Goal: Task Accomplishment & Management: Use online tool/utility

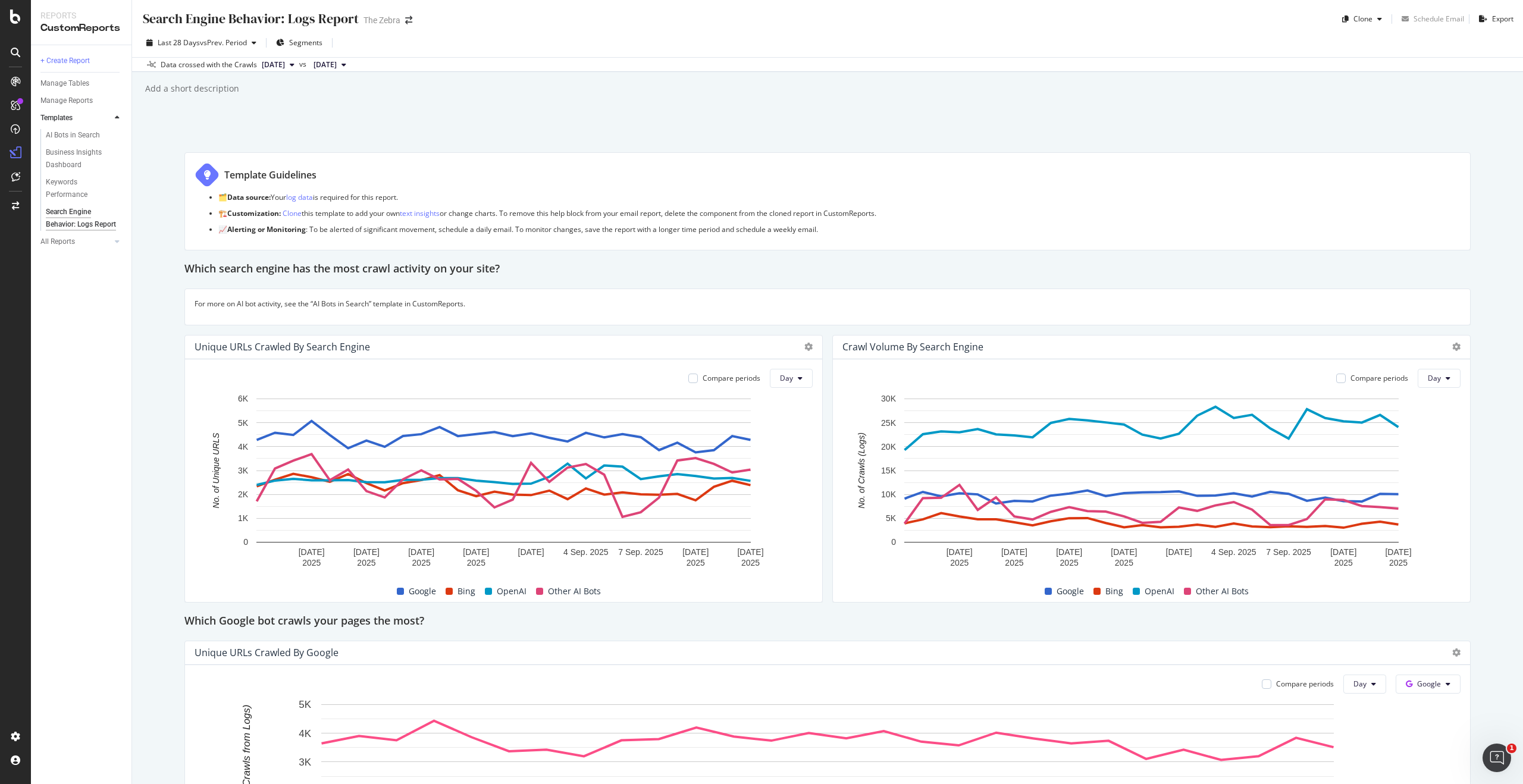
click at [87, 142] on div "AI Bots in Search" at bounding box center [86, 137] width 91 height 15
click at [83, 132] on div "AI Bots in Search" at bounding box center [73, 135] width 54 height 12
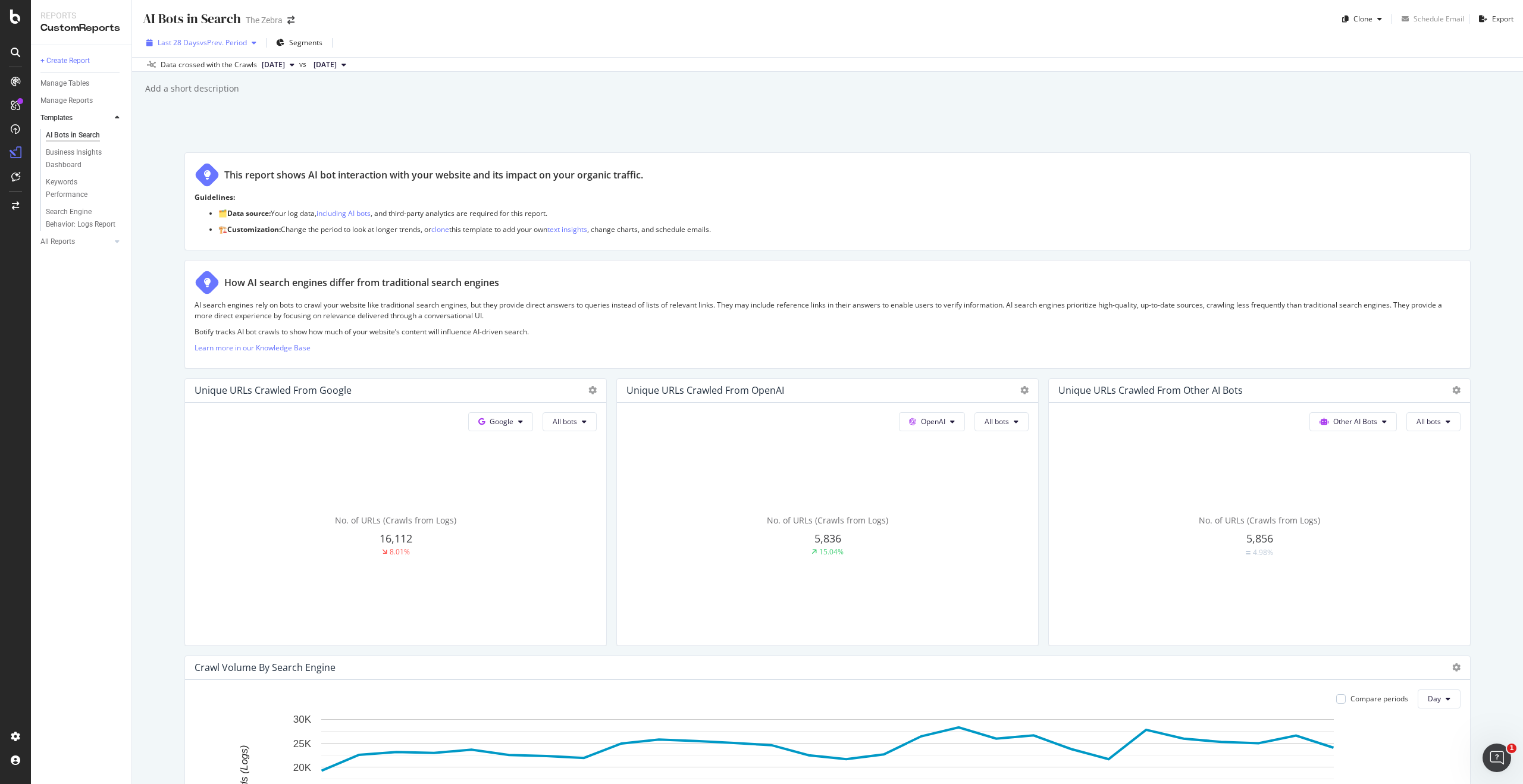
click at [219, 42] on span "vs Prev. Period" at bounding box center [223, 42] width 47 height 10
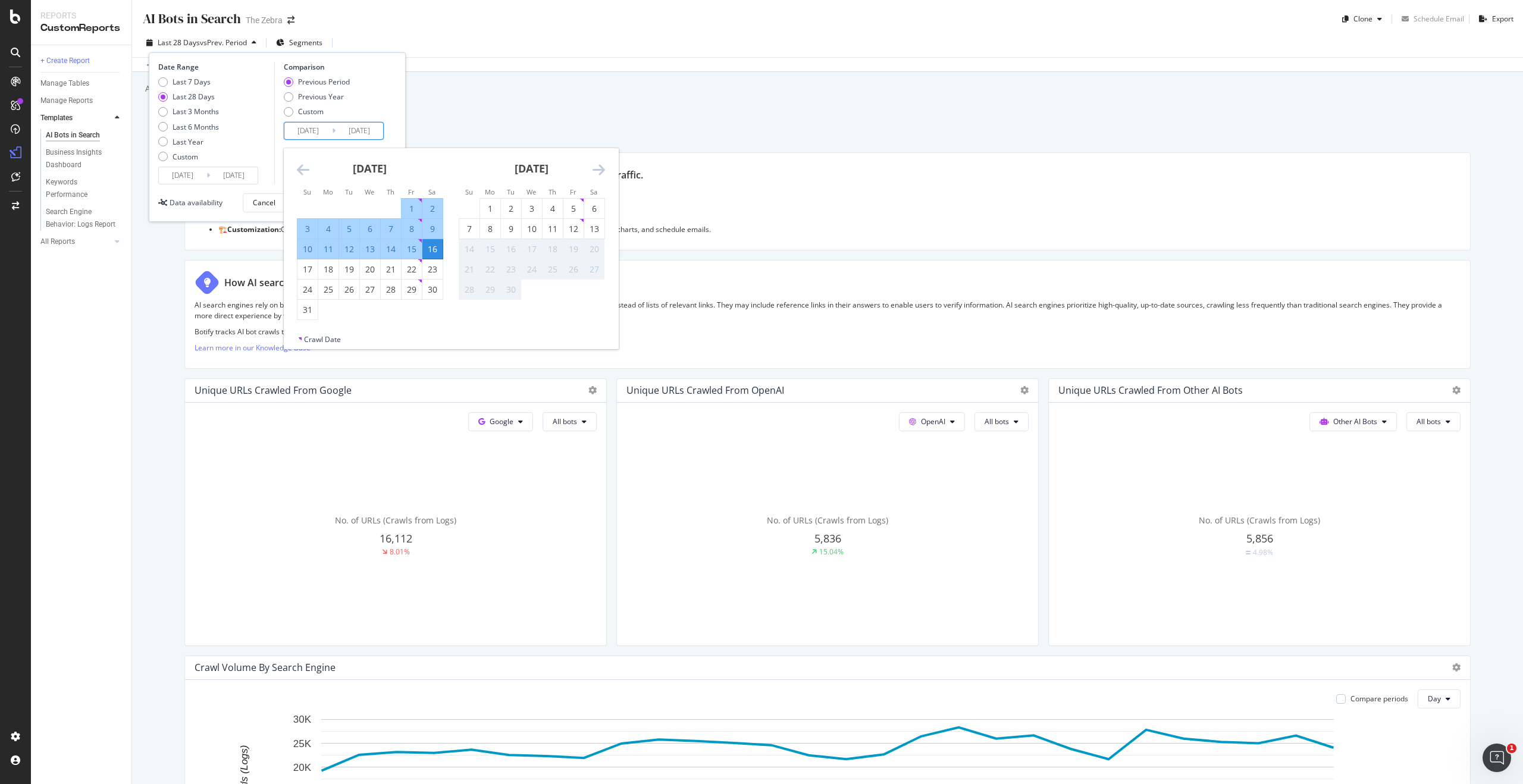
click at [309, 129] on input "2025/07/20" at bounding box center [308, 131] width 47 height 17
click at [301, 113] on div "Custom" at bounding box center [311, 111] width 26 height 10
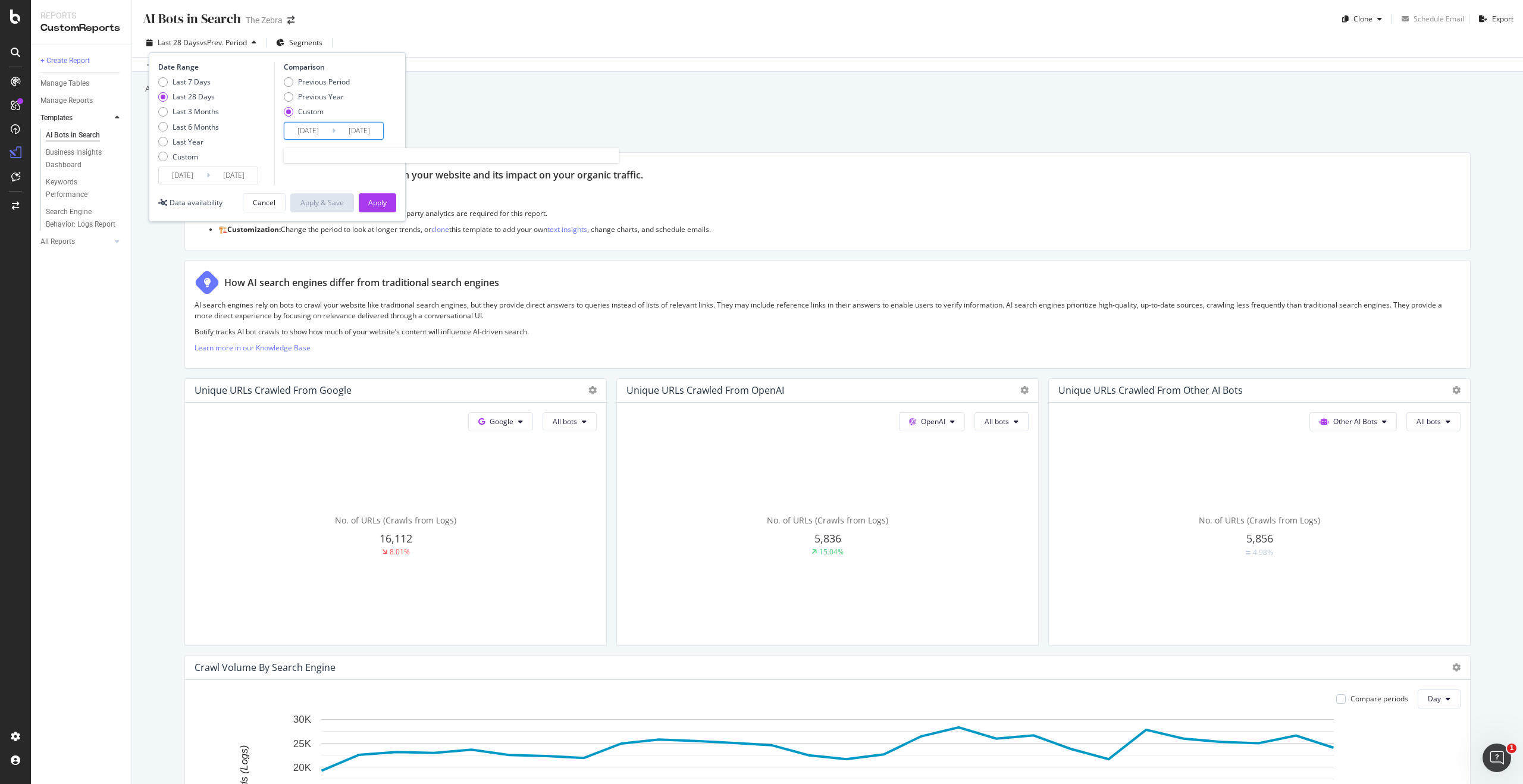
click at [312, 134] on input "2025/07/20" at bounding box center [308, 131] width 47 height 17
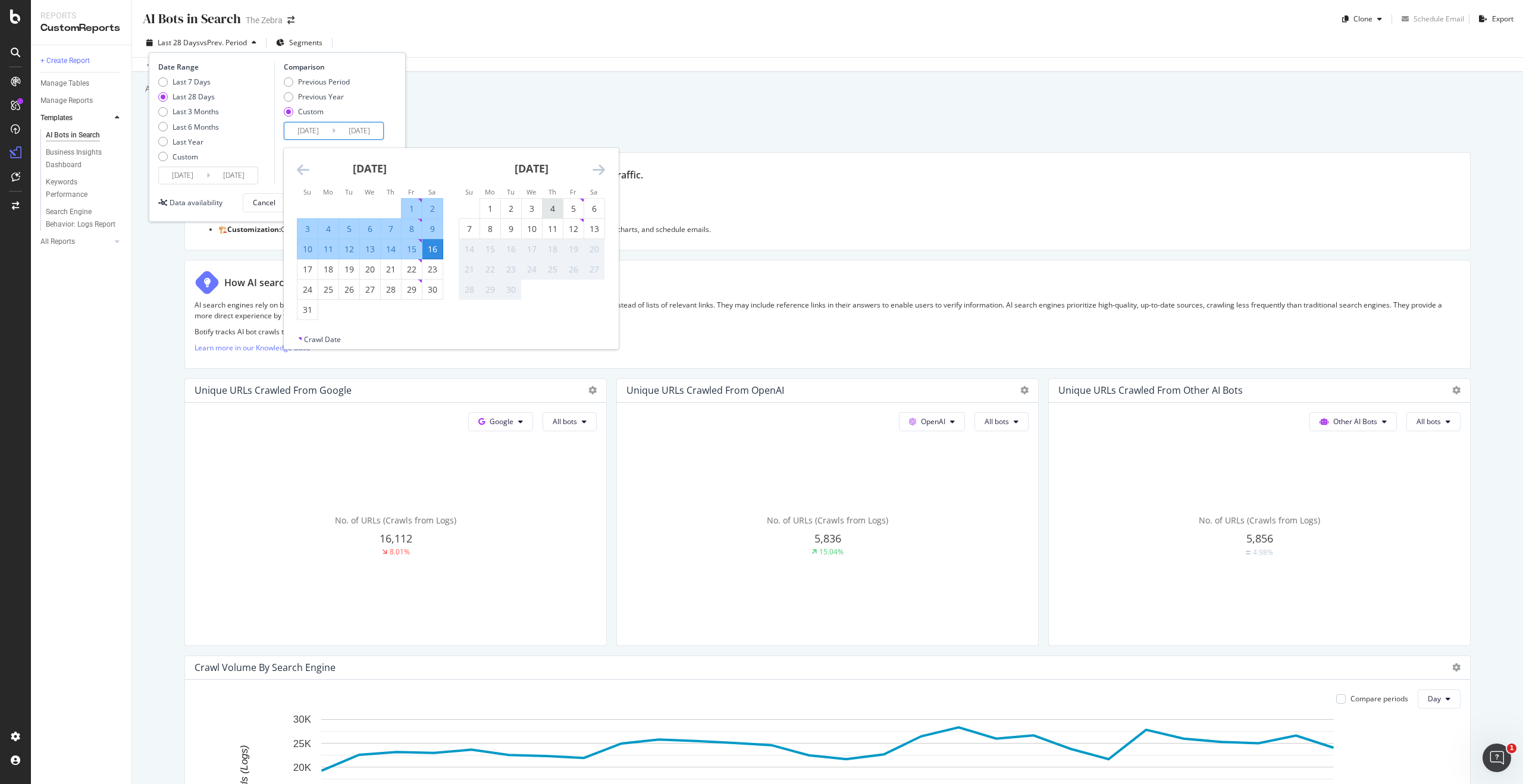
click at [554, 208] on div "4" at bounding box center [553, 208] width 20 height 12
type input "2025/09/04"
click at [589, 208] on div "6" at bounding box center [594, 208] width 20 height 12
type input "2025/09/06"
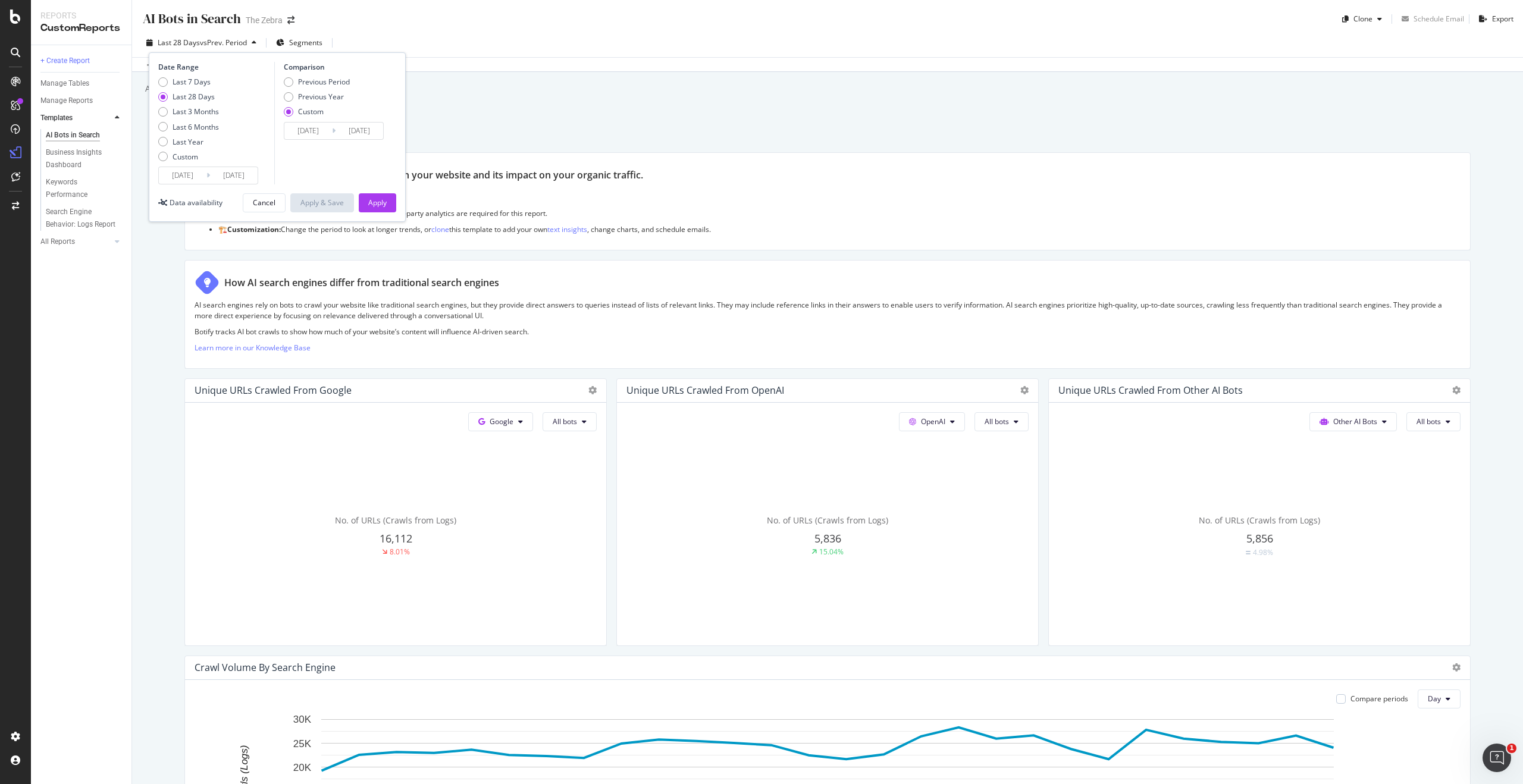
click at [189, 174] on input "2025/08/17" at bounding box center [182, 175] width 47 height 17
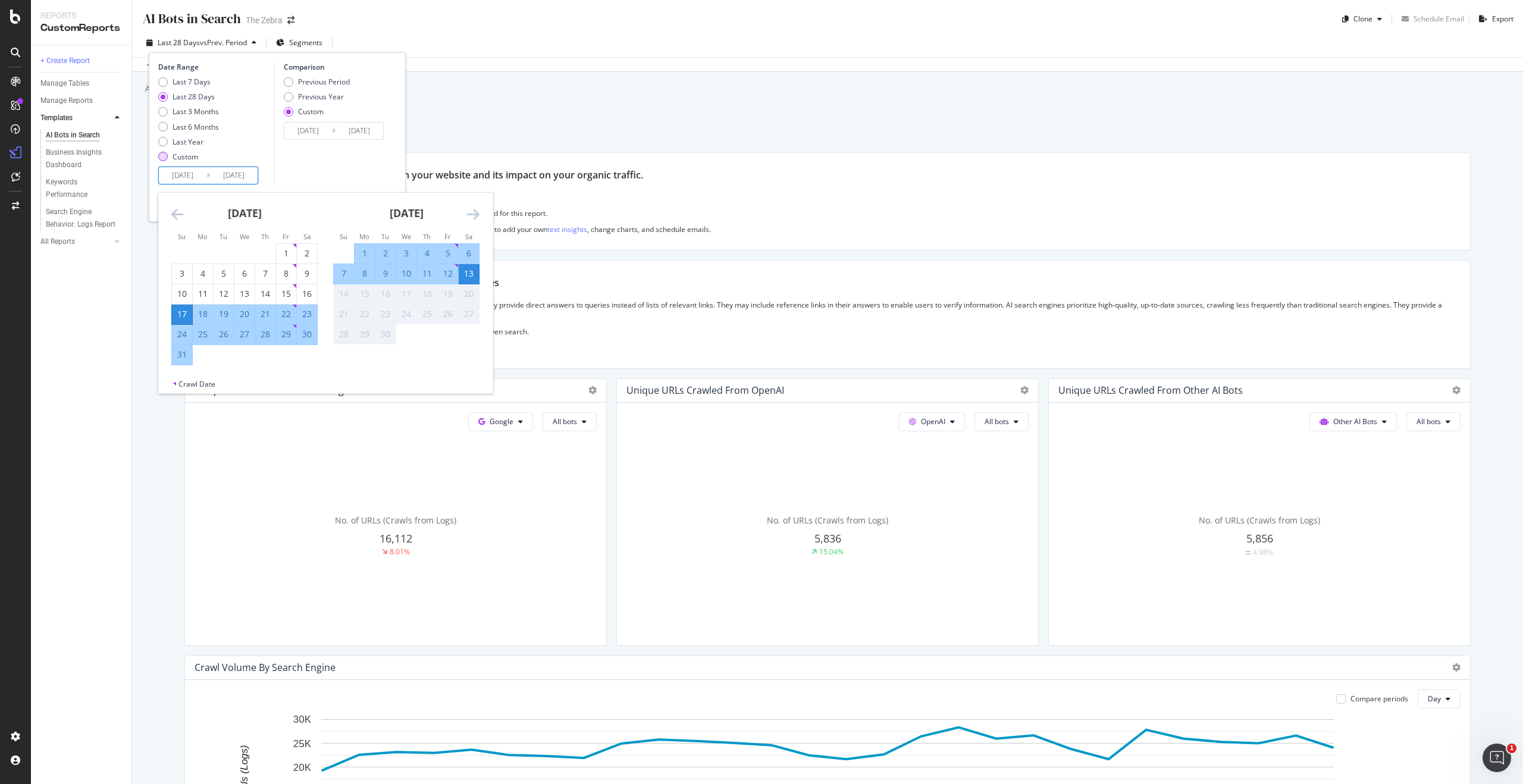
click at [184, 156] on div "Custom" at bounding box center [185, 156] width 26 height 10
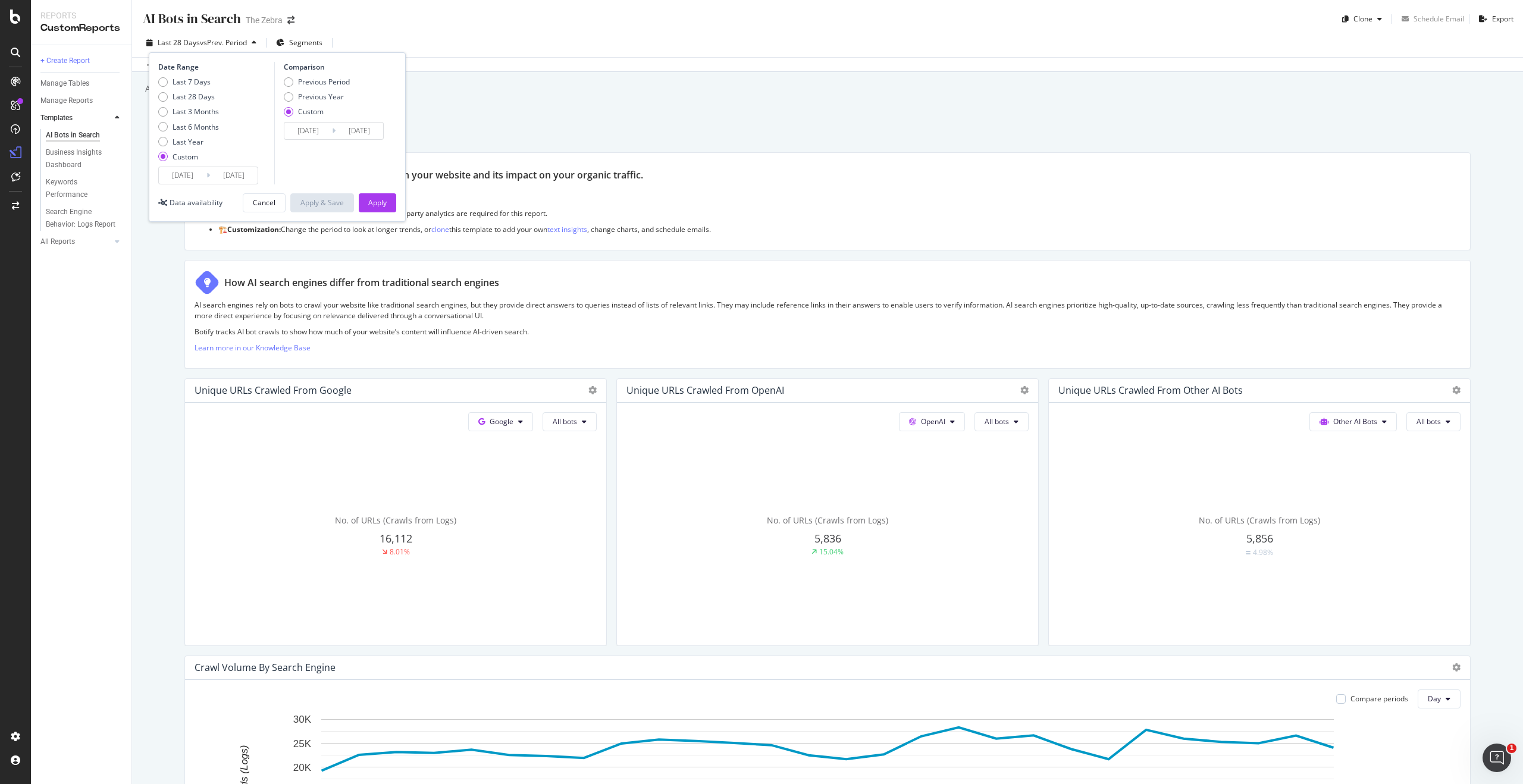
click at [186, 174] on input "2025/08/17" at bounding box center [182, 175] width 47 height 17
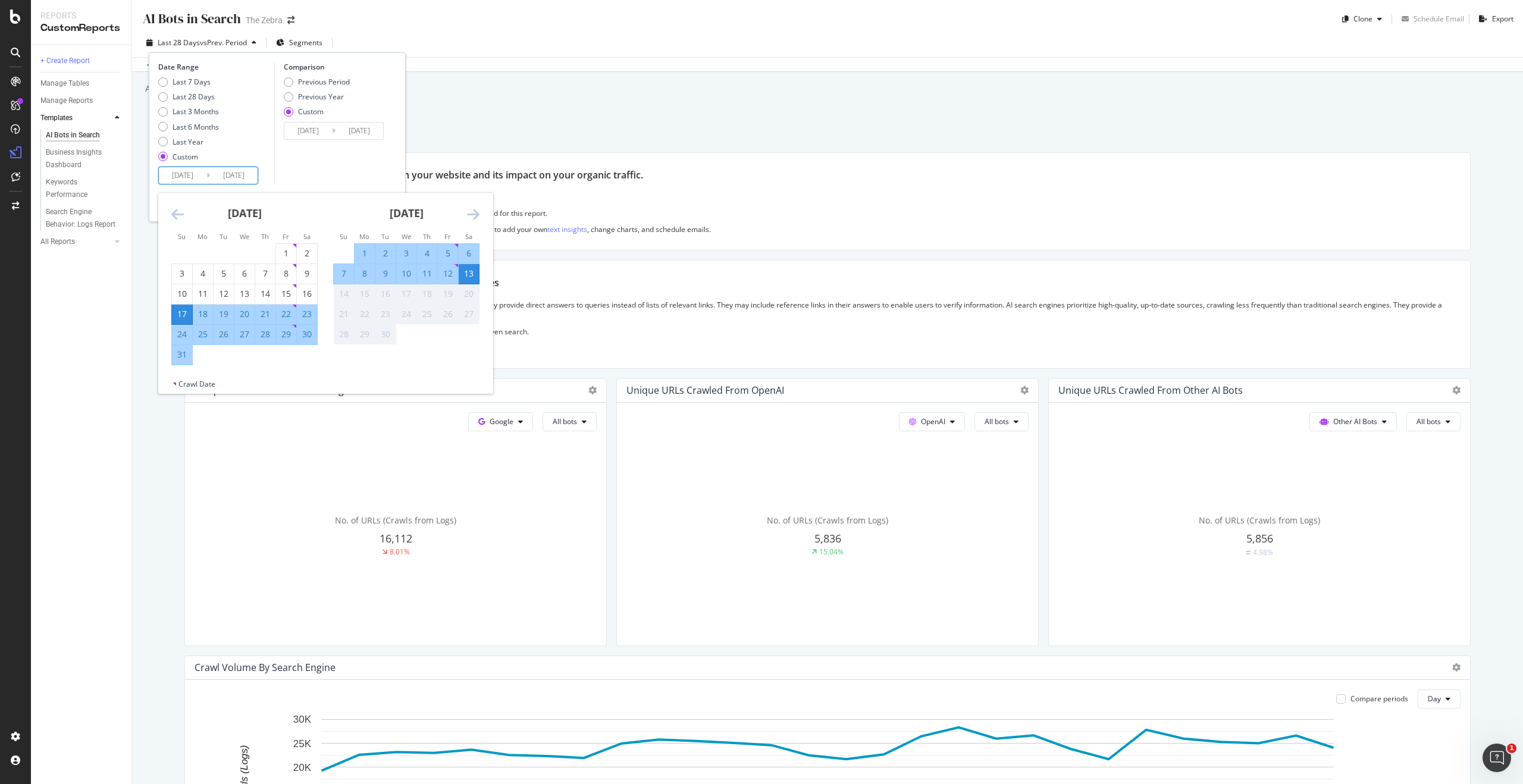
click at [426, 251] on div "4" at bounding box center [427, 253] width 20 height 12
type input "2025/09/04"
click at [472, 253] on div "6" at bounding box center [469, 253] width 20 height 12
type input "2025/09/06"
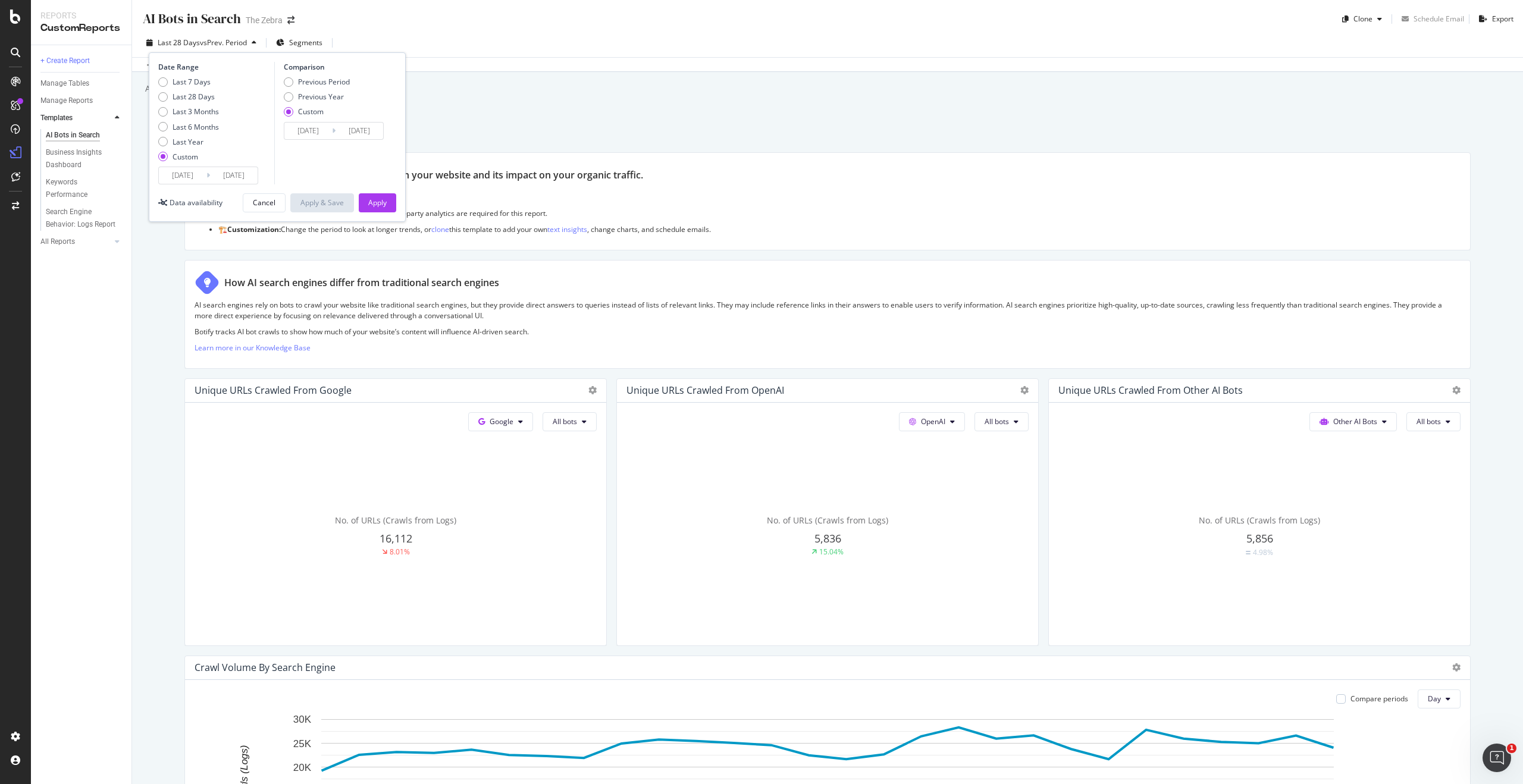
click at [321, 129] on input "2025/09/04" at bounding box center [308, 131] width 47 height 17
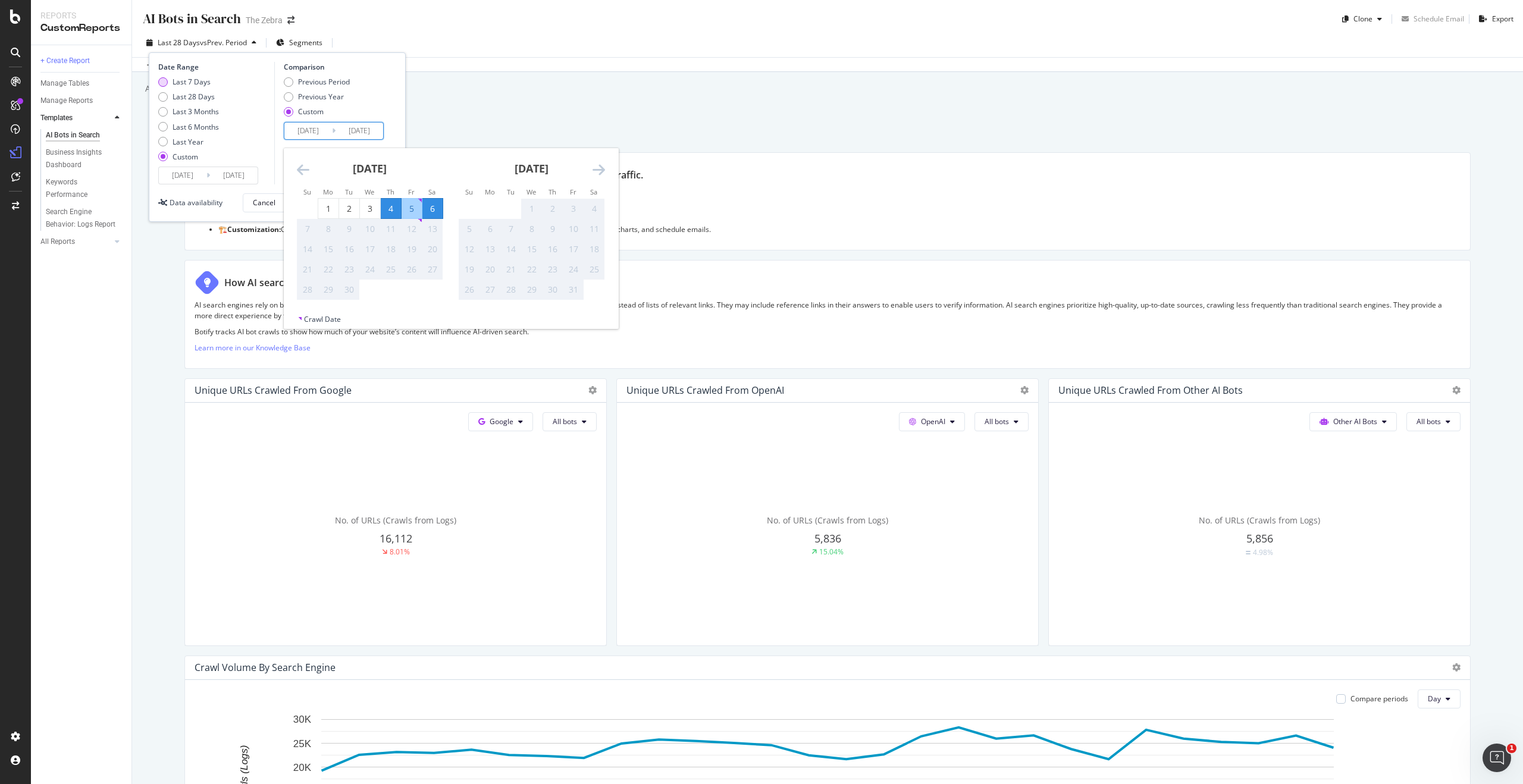
click at [213, 78] on div "Last 7 Days" at bounding box center [189, 82] width 61 height 10
type input "2025/09/07"
type input "2025/09/13"
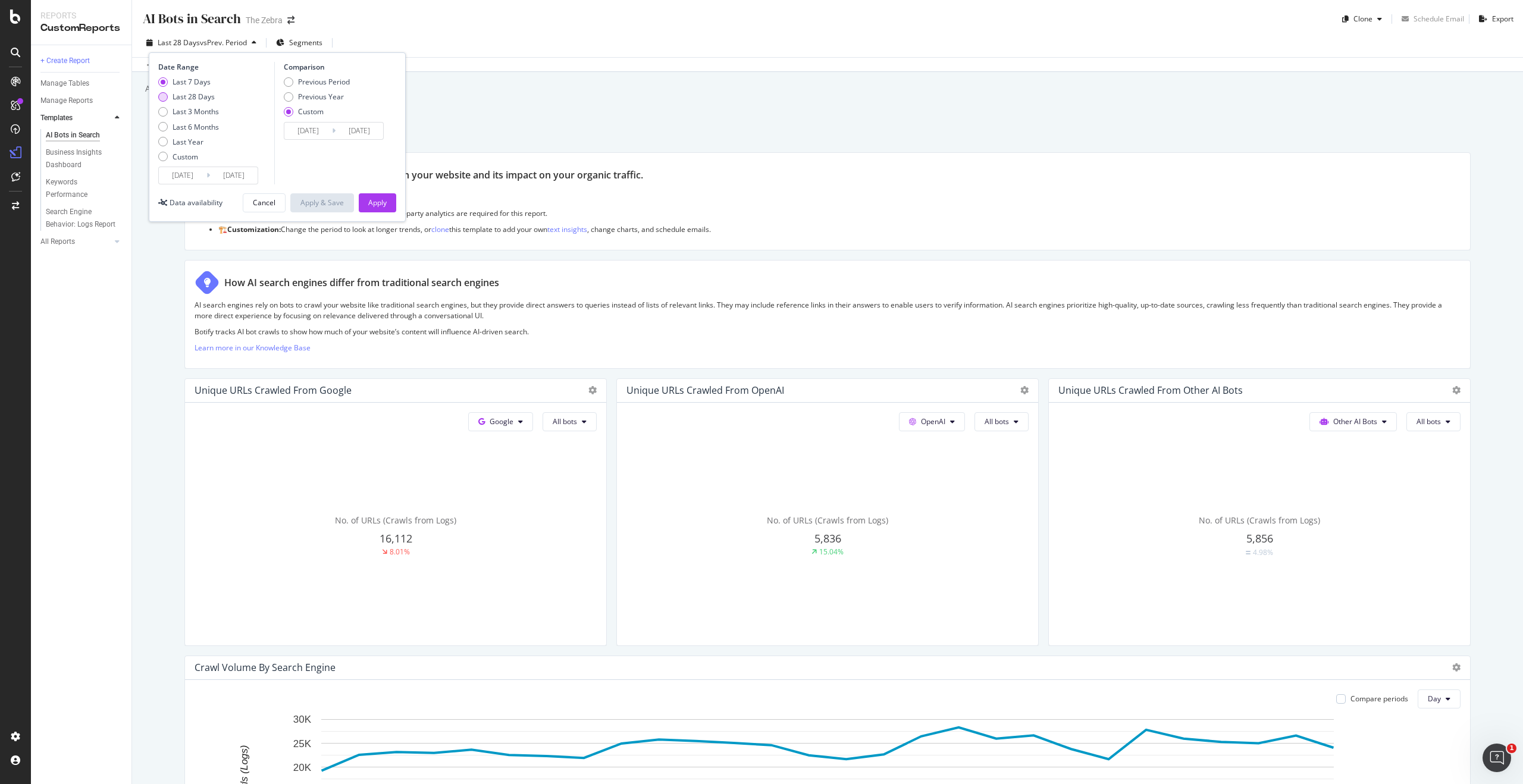
click at [198, 99] on div "Last 28 Days" at bounding box center [193, 97] width 43 height 10
type input "2025/08/17"
click at [369, 194] on div "Apply" at bounding box center [378, 203] width 18 height 18
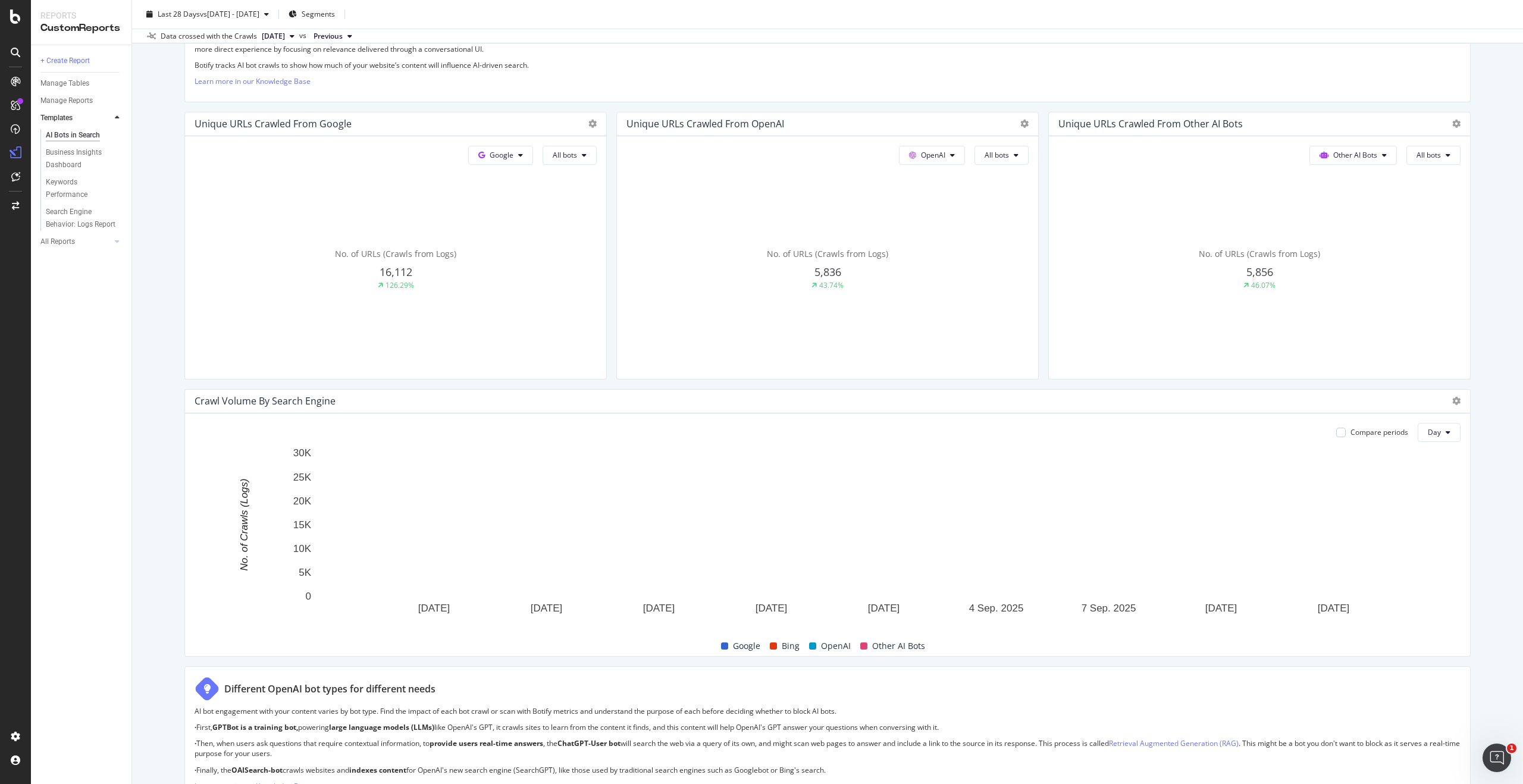
scroll to position [252, 0]
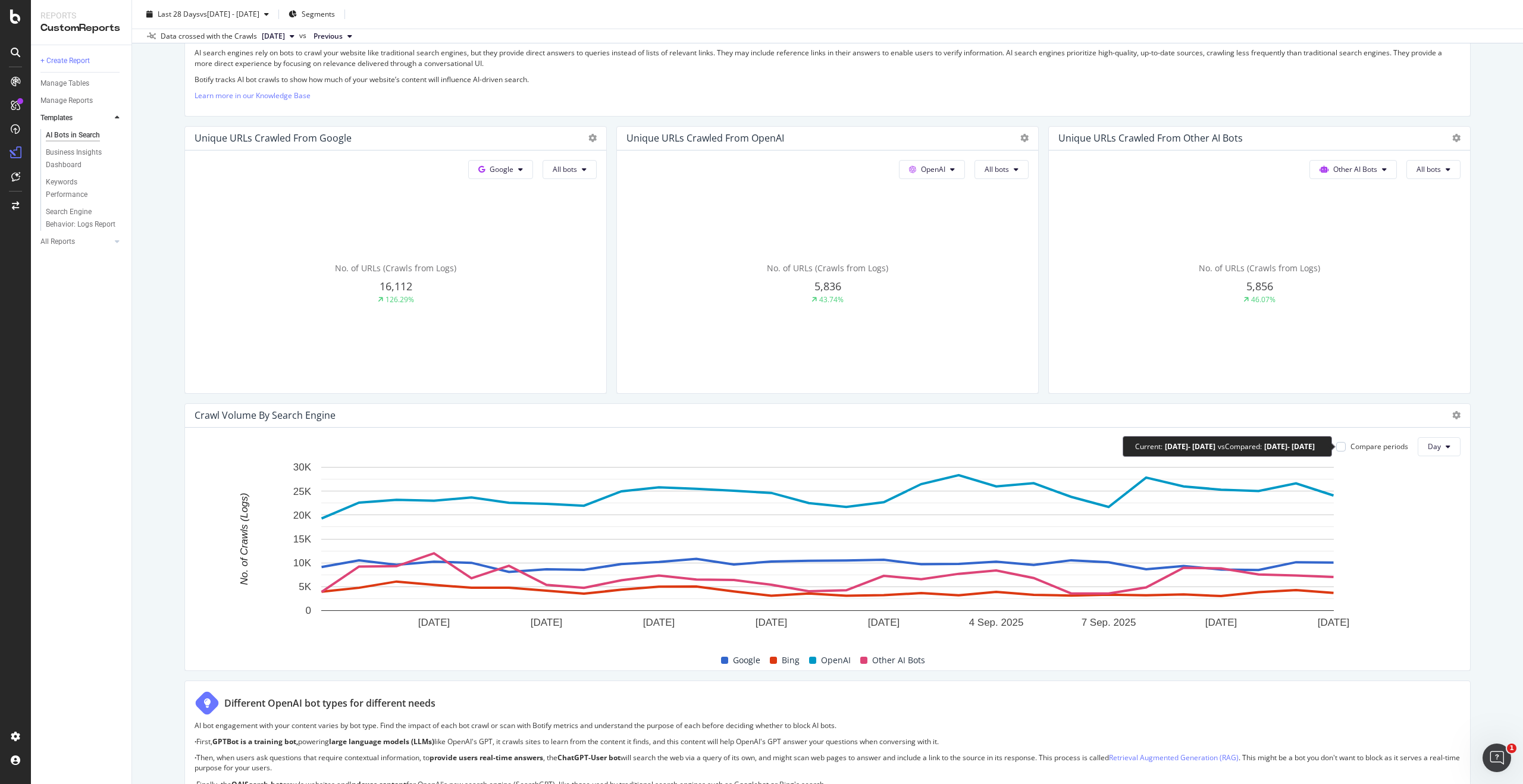
click at [1399, 445] on div "Compare periods" at bounding box center [1379, 447] width 58 height 10
click at [1340, 446] on icon at bounding box center [1341, 447] width 6 height 6
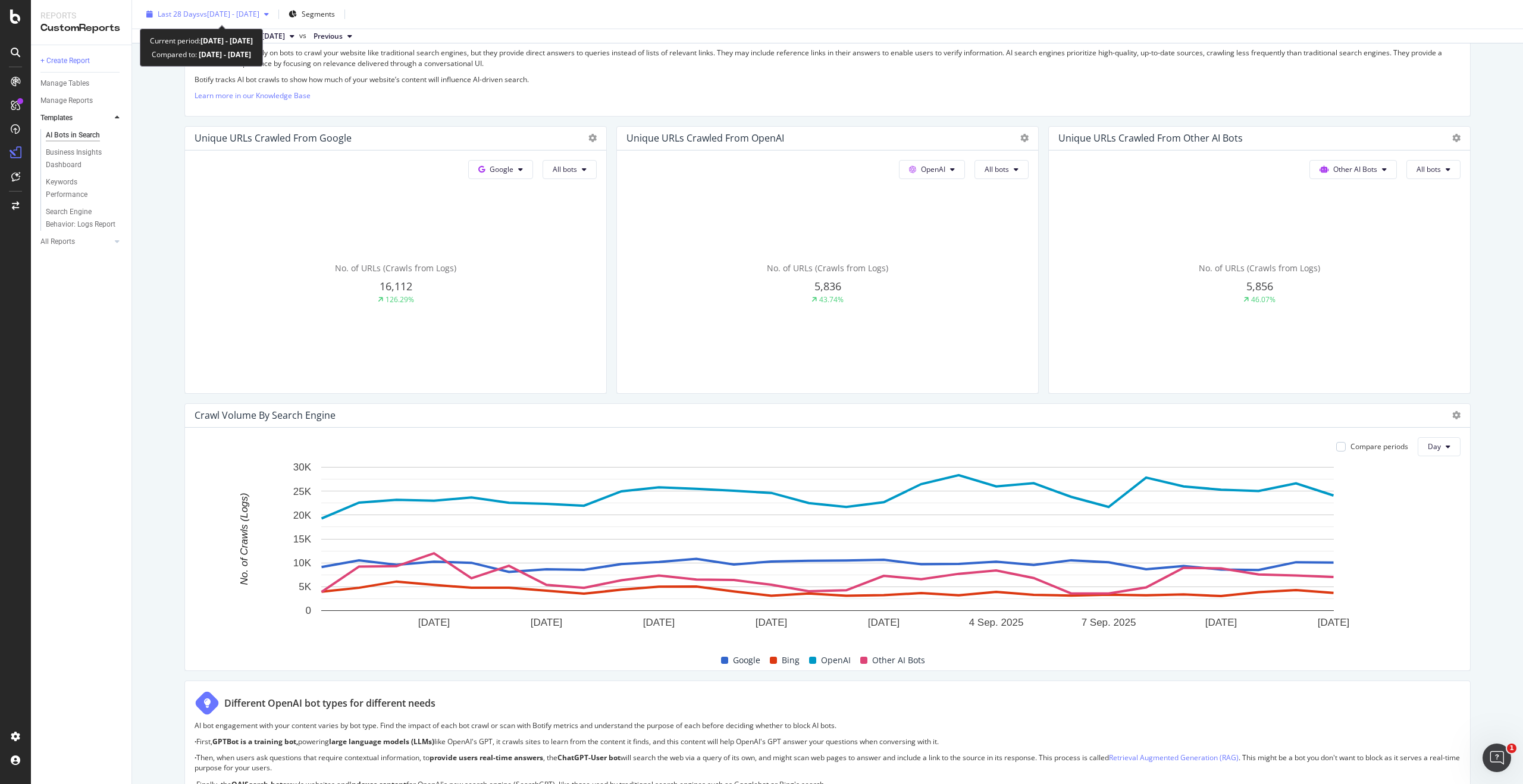
click at [274, 17] on div "Last 28 Days vs 2025 Sep. 4th - Sep. 6th" at bounding box center [208, 14] width 132 height 18
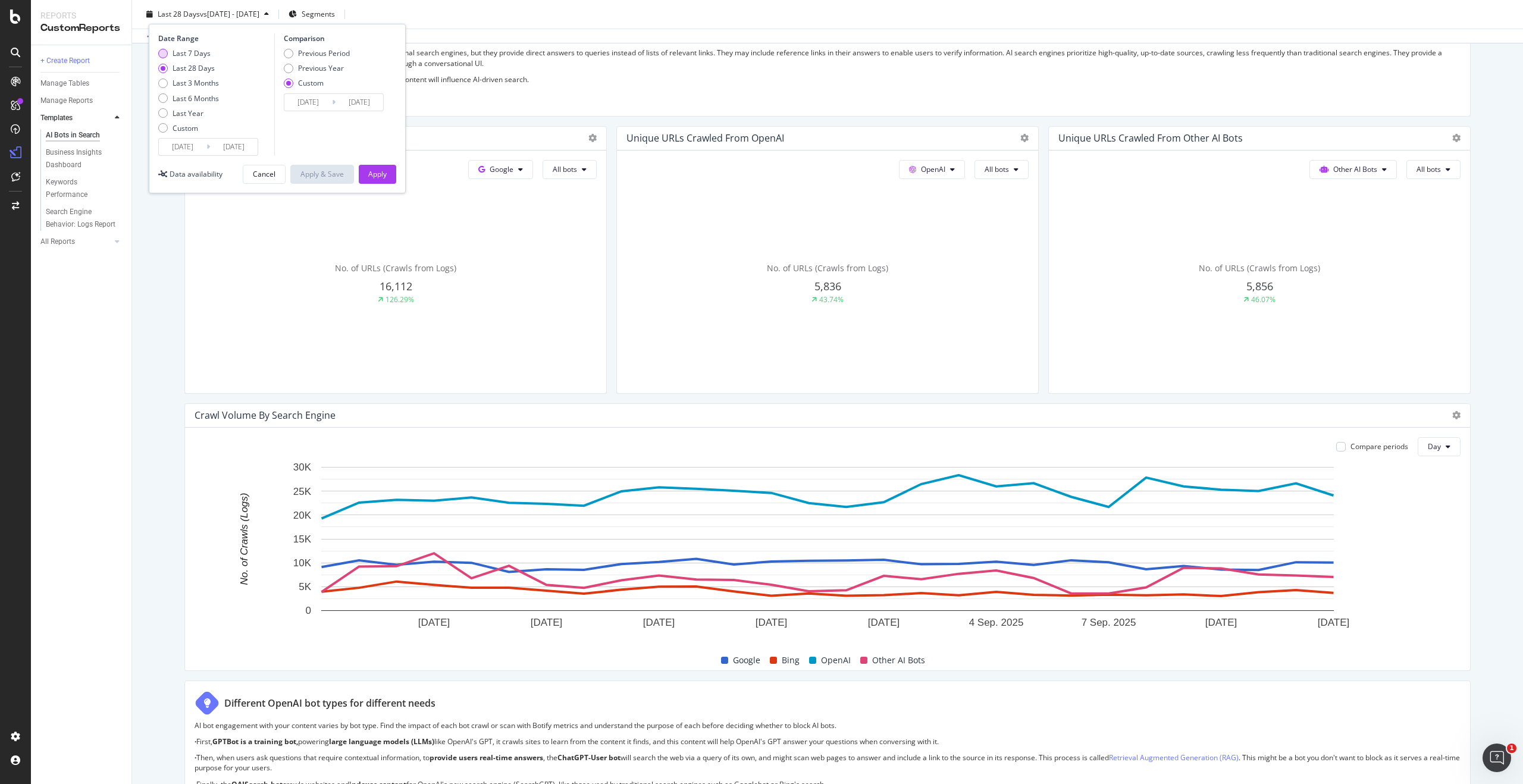
click at [203, 55] on div "Last 7 Days" at bounding box center [192, 53] width 38 height 10
type input "2025/09/07"
click at [294, 56] on div "Previous Period" at bounding box center [317, 53] width 66 height 10
type input "2025/08/31"
click at [375, 175] on div "Apply" at bounding box center [378, 174] width 18 height 10
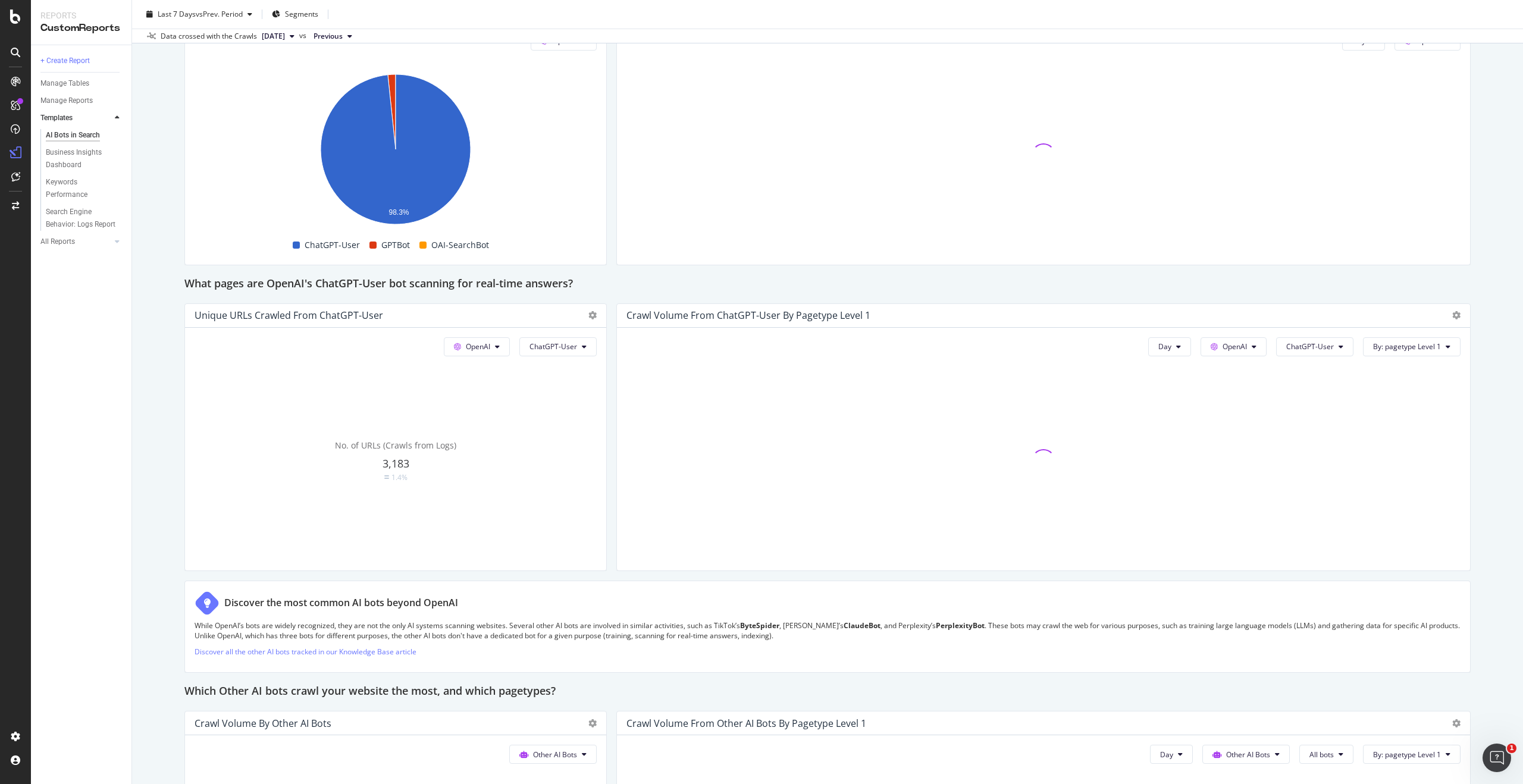
scroll to position [1115, 0]
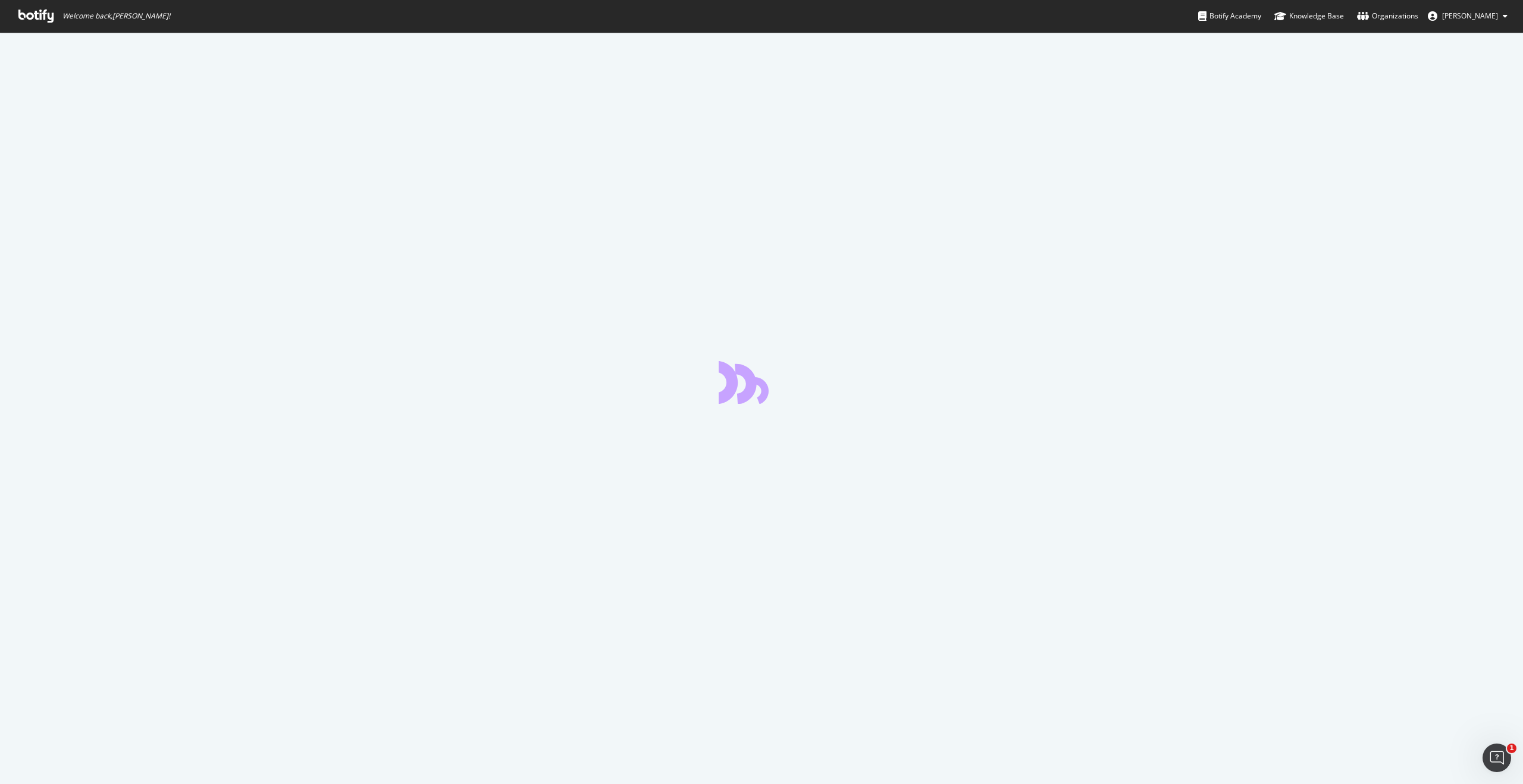
click at [35, 18] on icon at bounding box center [36, 15] width 35 height 13
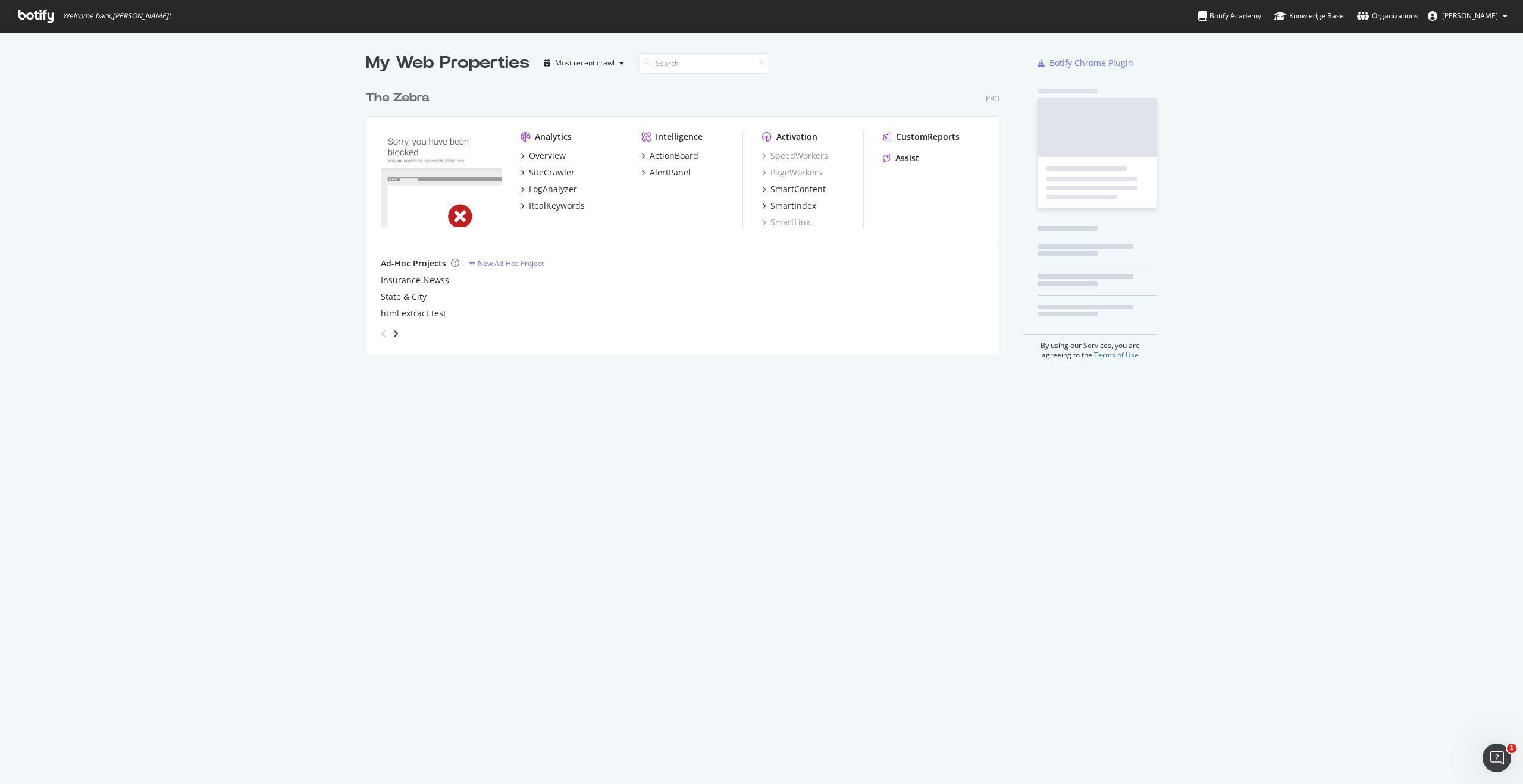
scroll to position [280, 643]
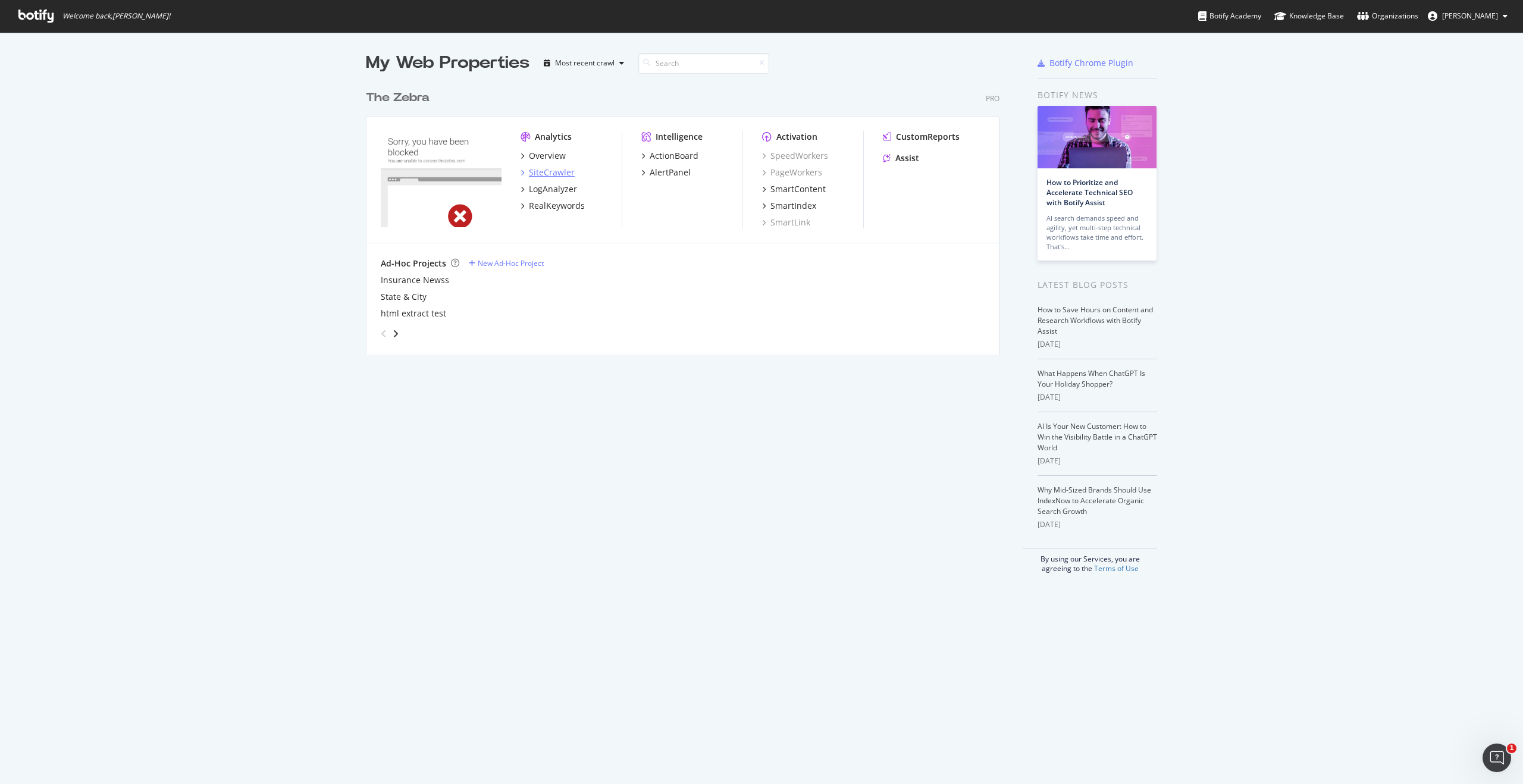
click at [548, 173] on div "SiteCrawler" at bounding box center [552, 172] width 46 height 12
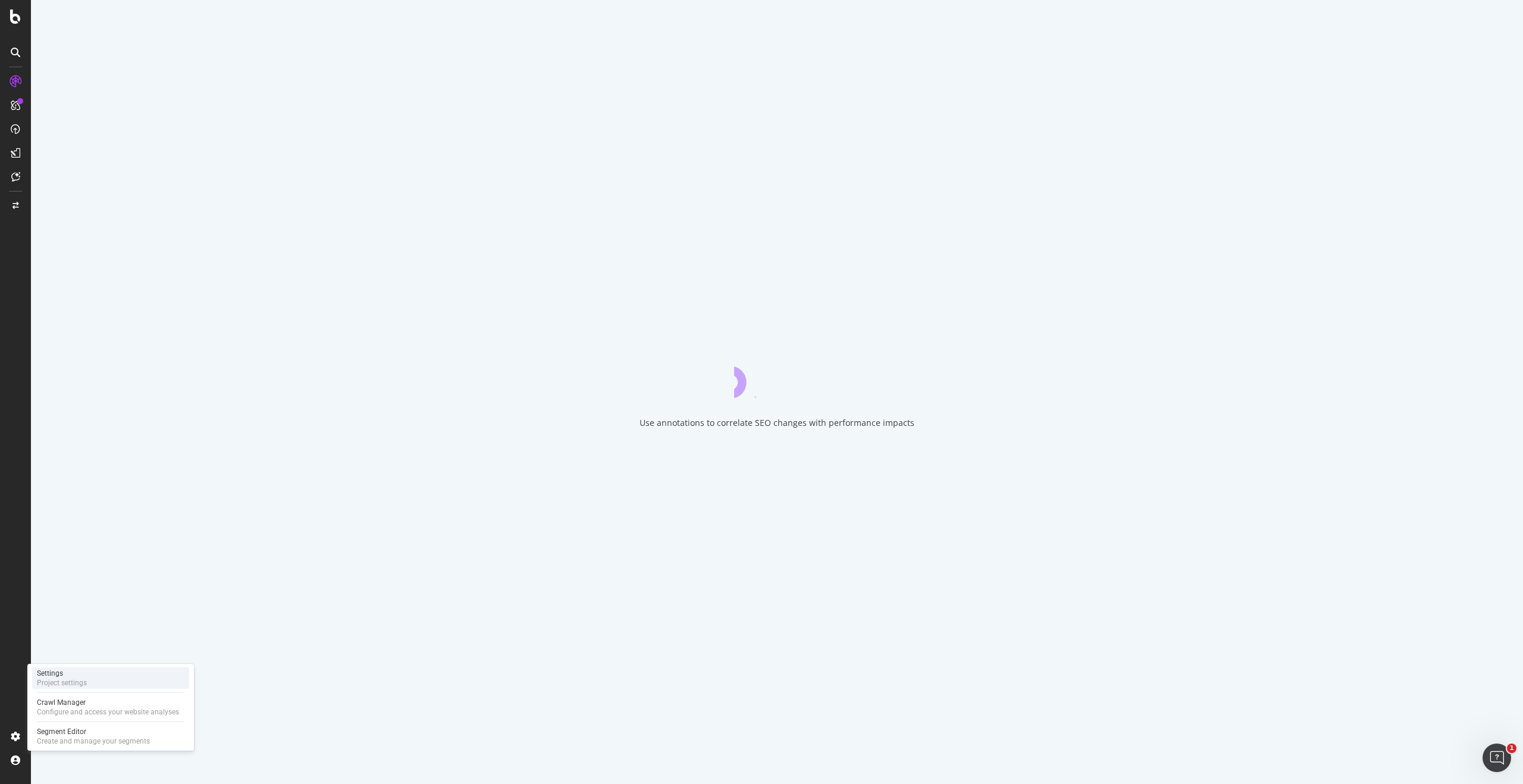
click at [79, 685] on div "Project settings" at bounding box center [62, 682] width 50 height 9
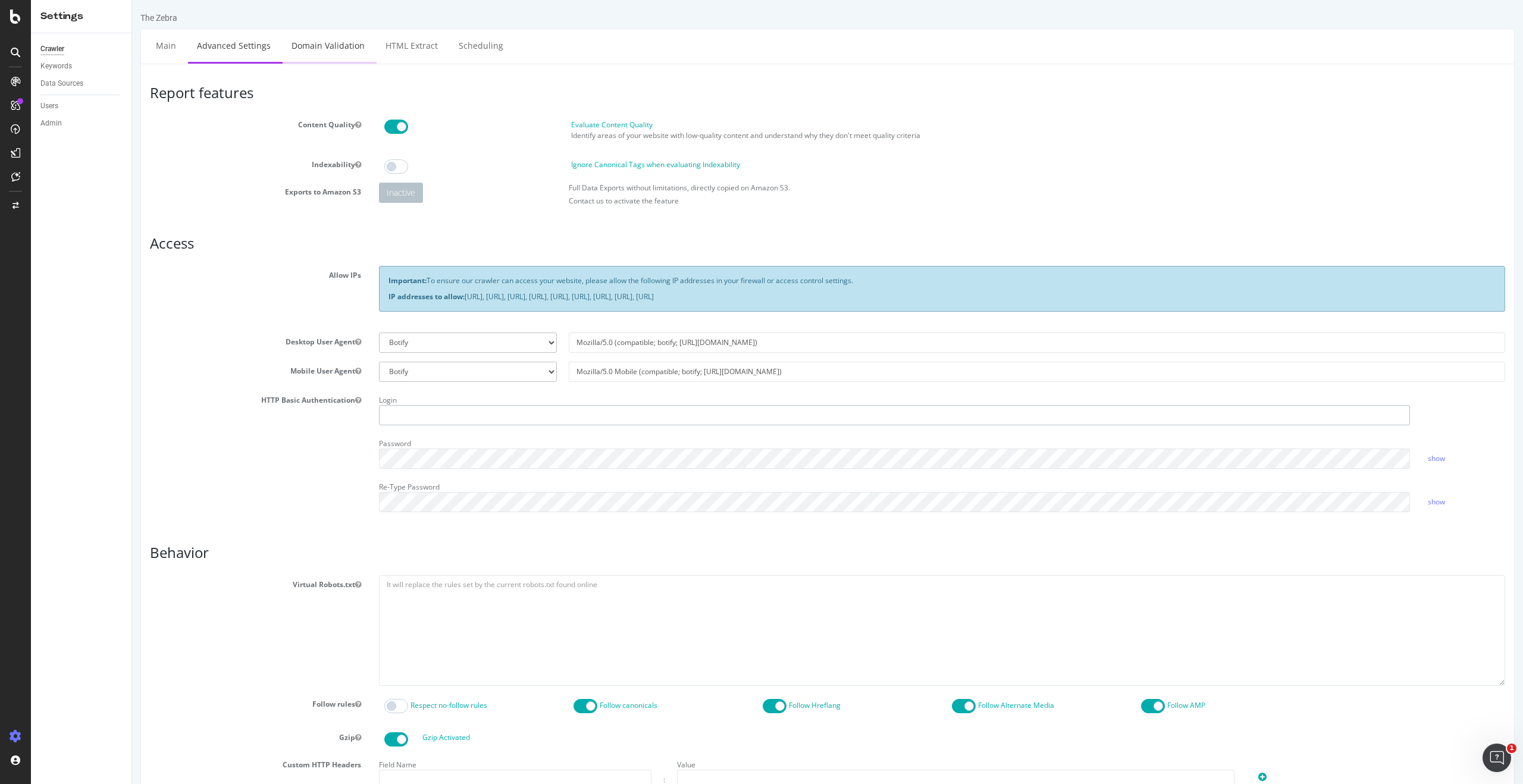
type input "[EMAIL_ADDRESS][DOMAIN_NAME]"
click at [321, 43] on link "Domain Validation" at bounding box center [328, 45] width 91 height 33
click at [80, 695] on div "Settings Project settings Crawl Manager Configure and access your website analy…" at bounding box center [110, 707] width 166 height 87
click at [83, 703] on div "Crawl Manager" at bounding box center [108, 702] width 142 height 9
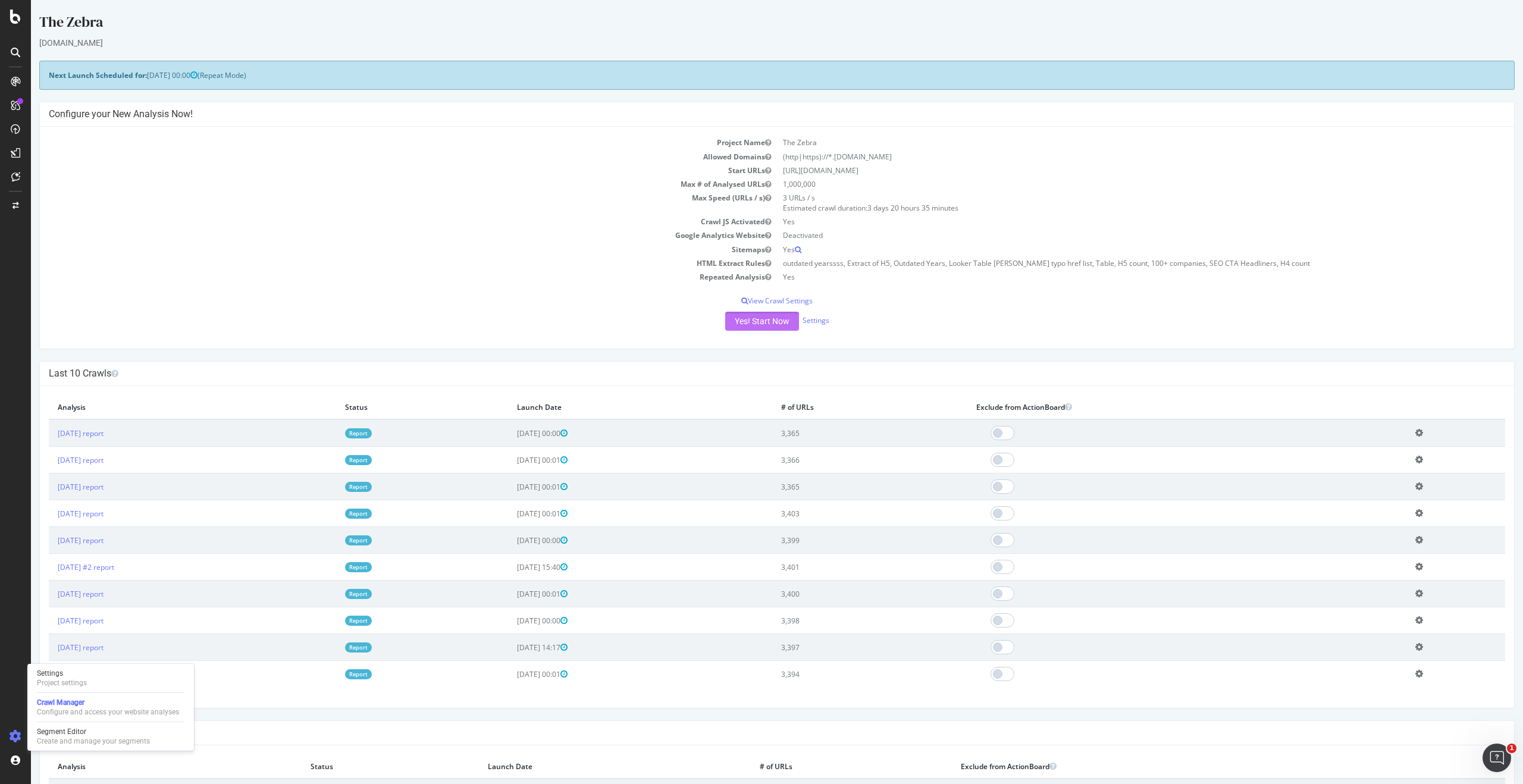
click at [747, 320] on button "Yes! Start Now" at bounding box center [762, 321] width 74 height 19
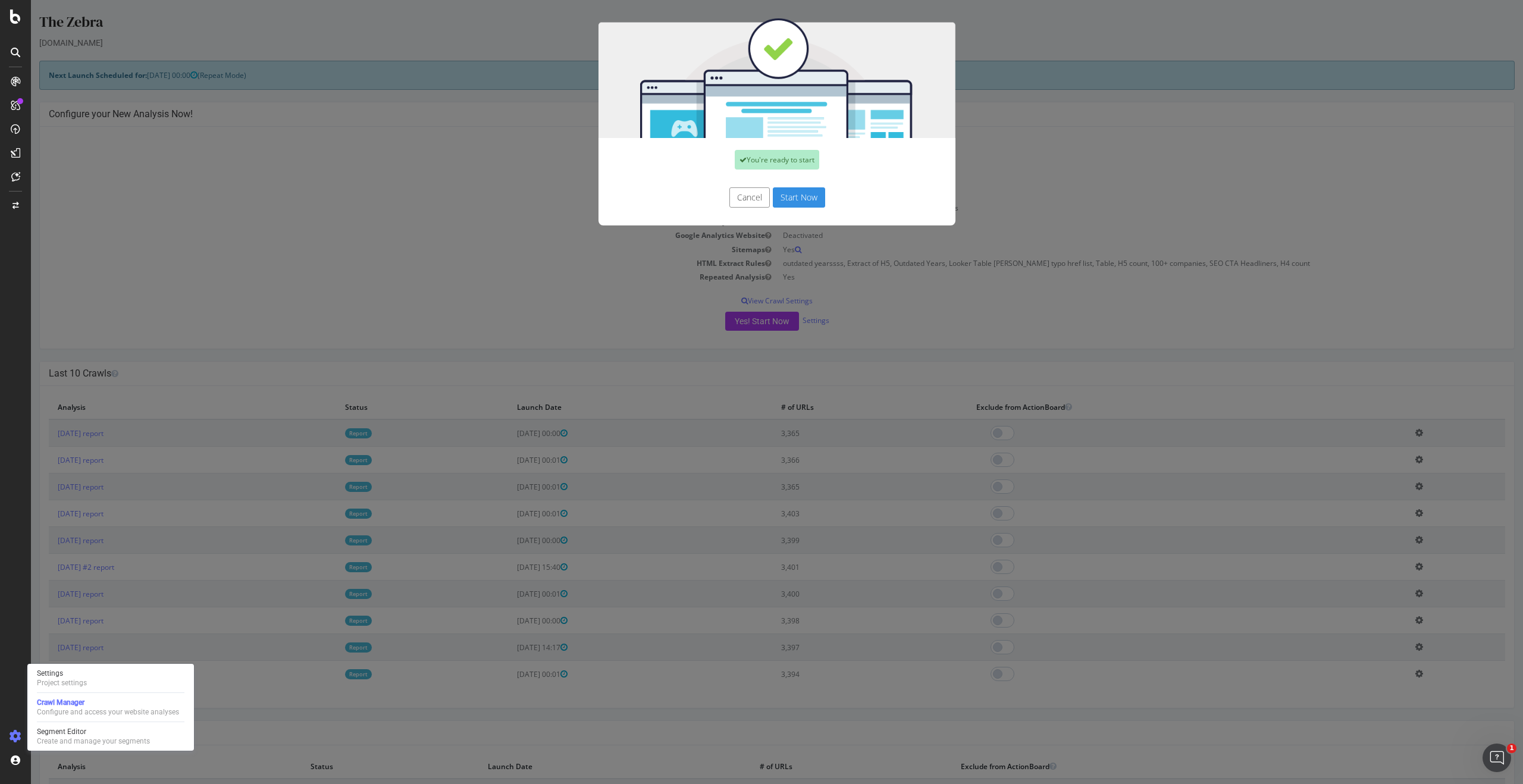
click at [802, 200] on button "Start Now" at bounding box center [798, 197] width 52 height 20
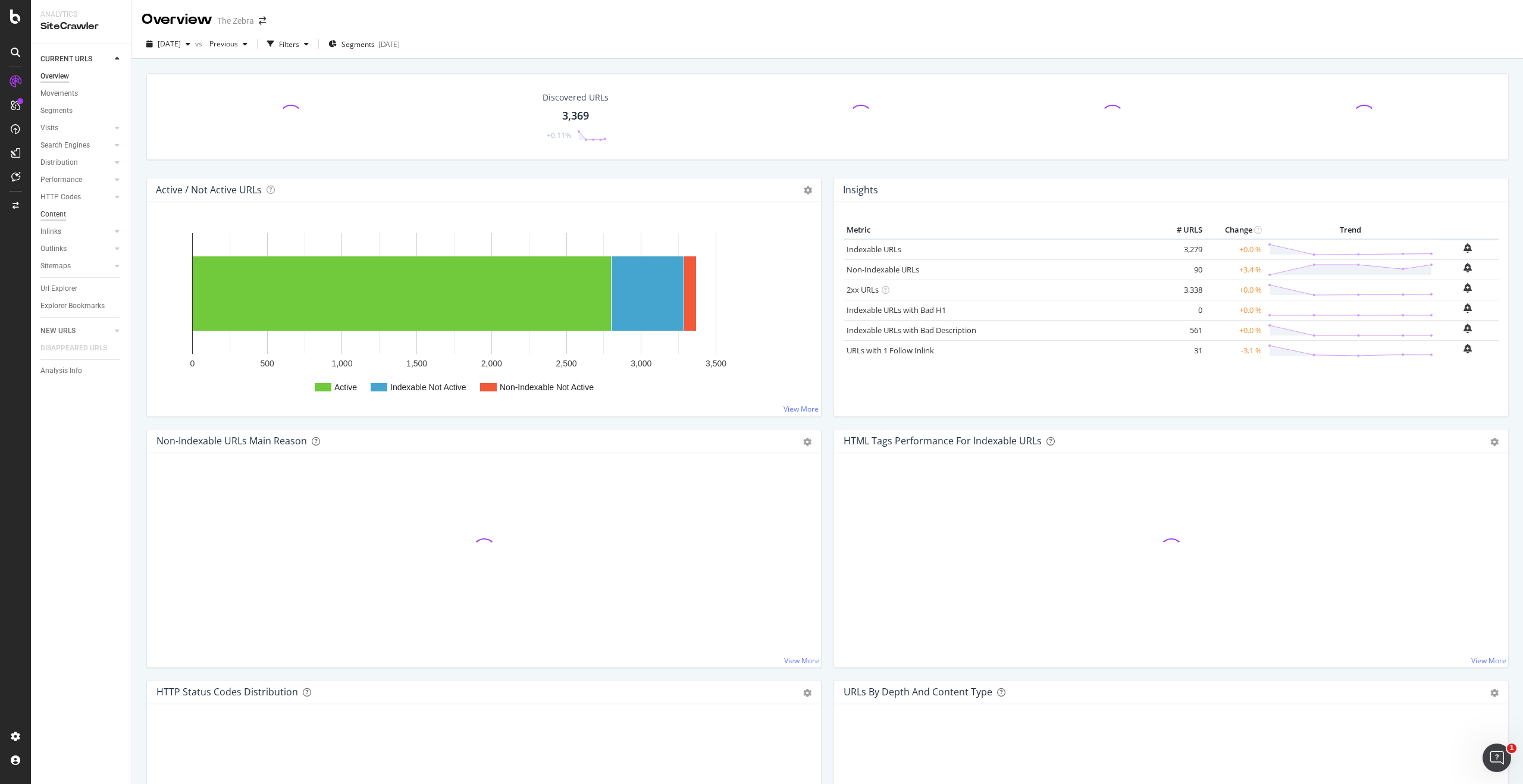
click at [57, 211] on div "Content" at bounding box center [54, 214] width 26 height 12
click at [59, 198] on div "HTTP Codes" at bounding box center [61, 197] width 41 height 12
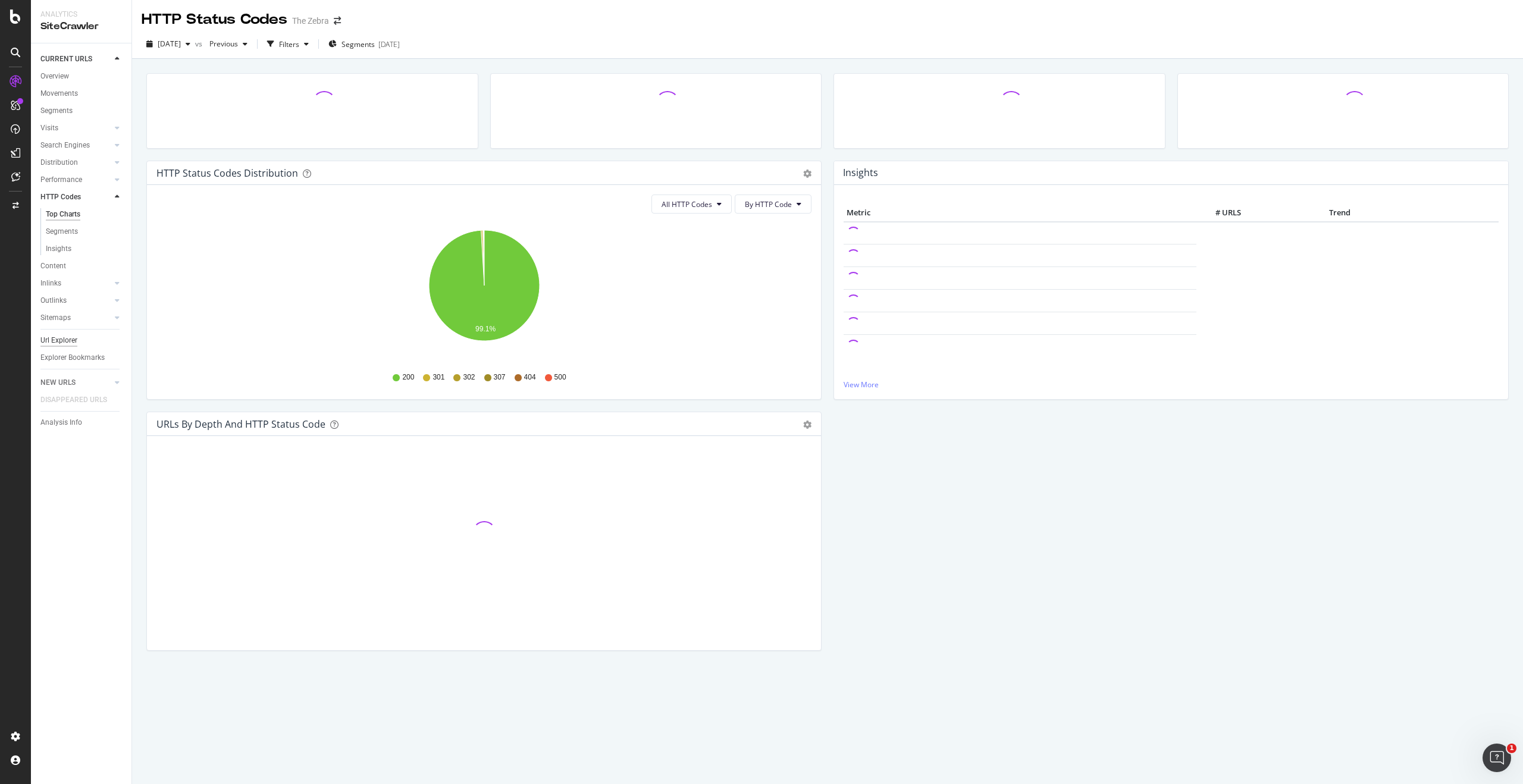
click at [63, 337] on div "Url Explorer" at bounding box center [59, 341] width 37 height 12
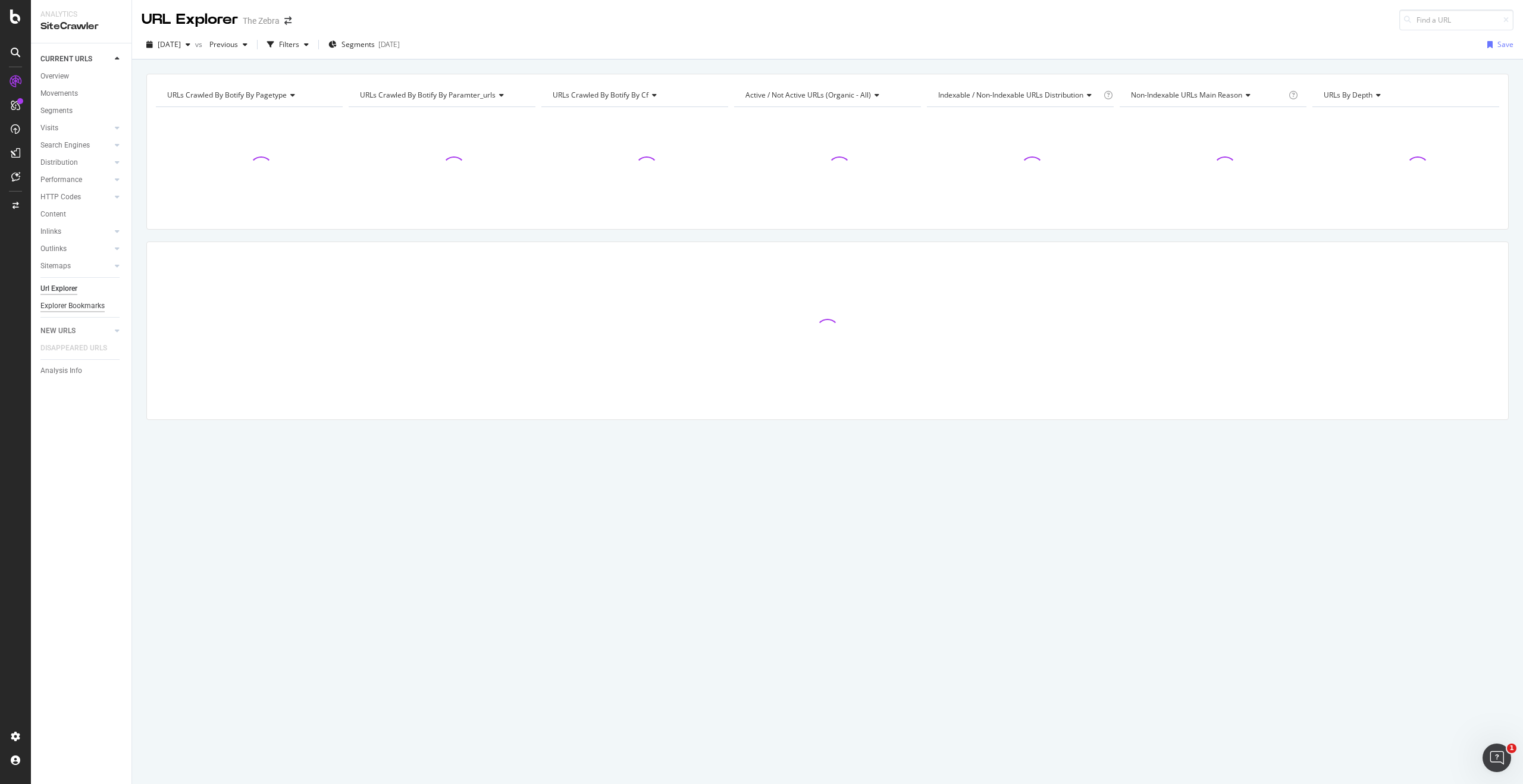
click at [83, 306] on div "Explorer Bookmarks" at bounding box center [73, 306] width 64 height 12
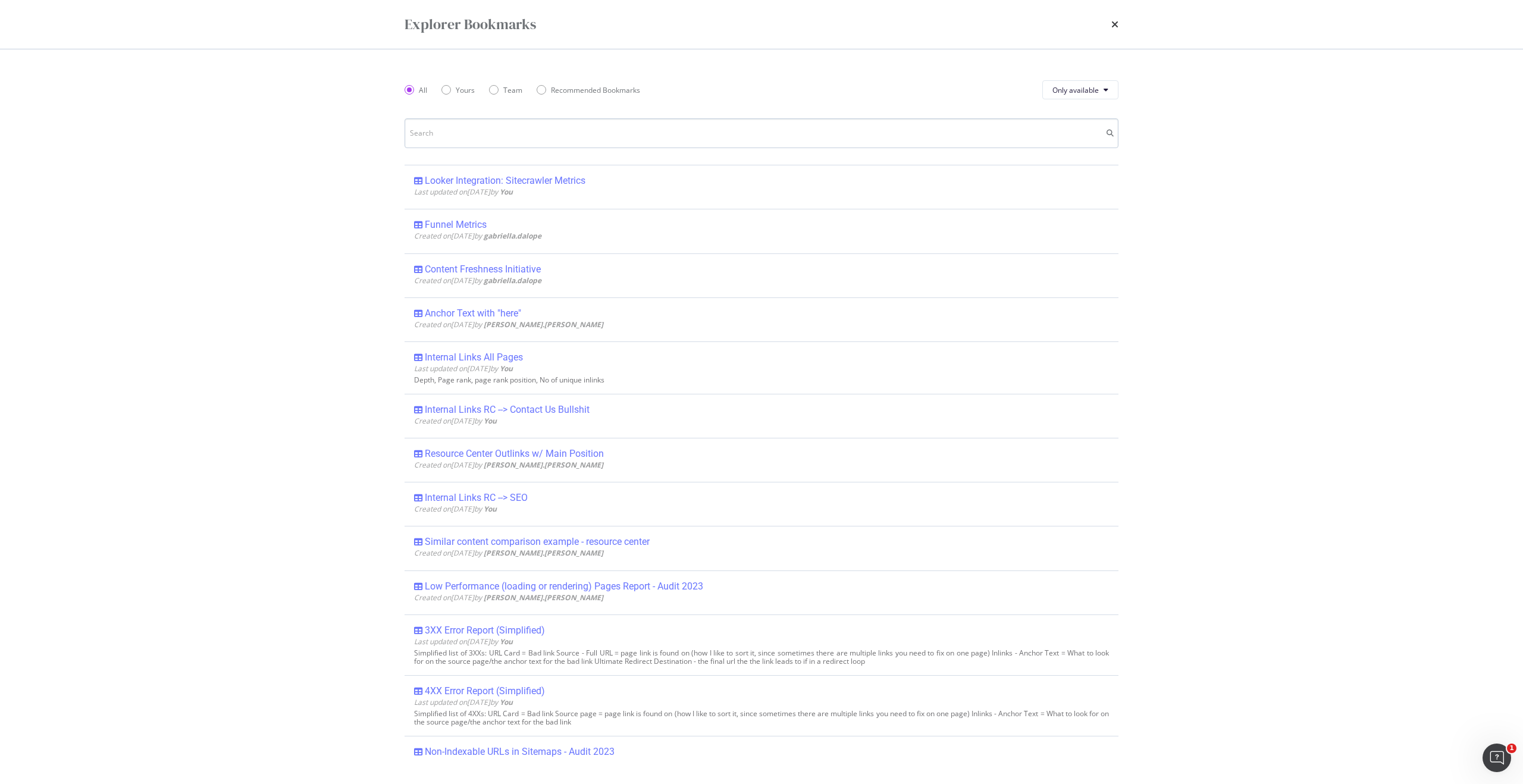
click at [529, 134] on input "modal" at bounding box center [762, 133] width 714 height 30
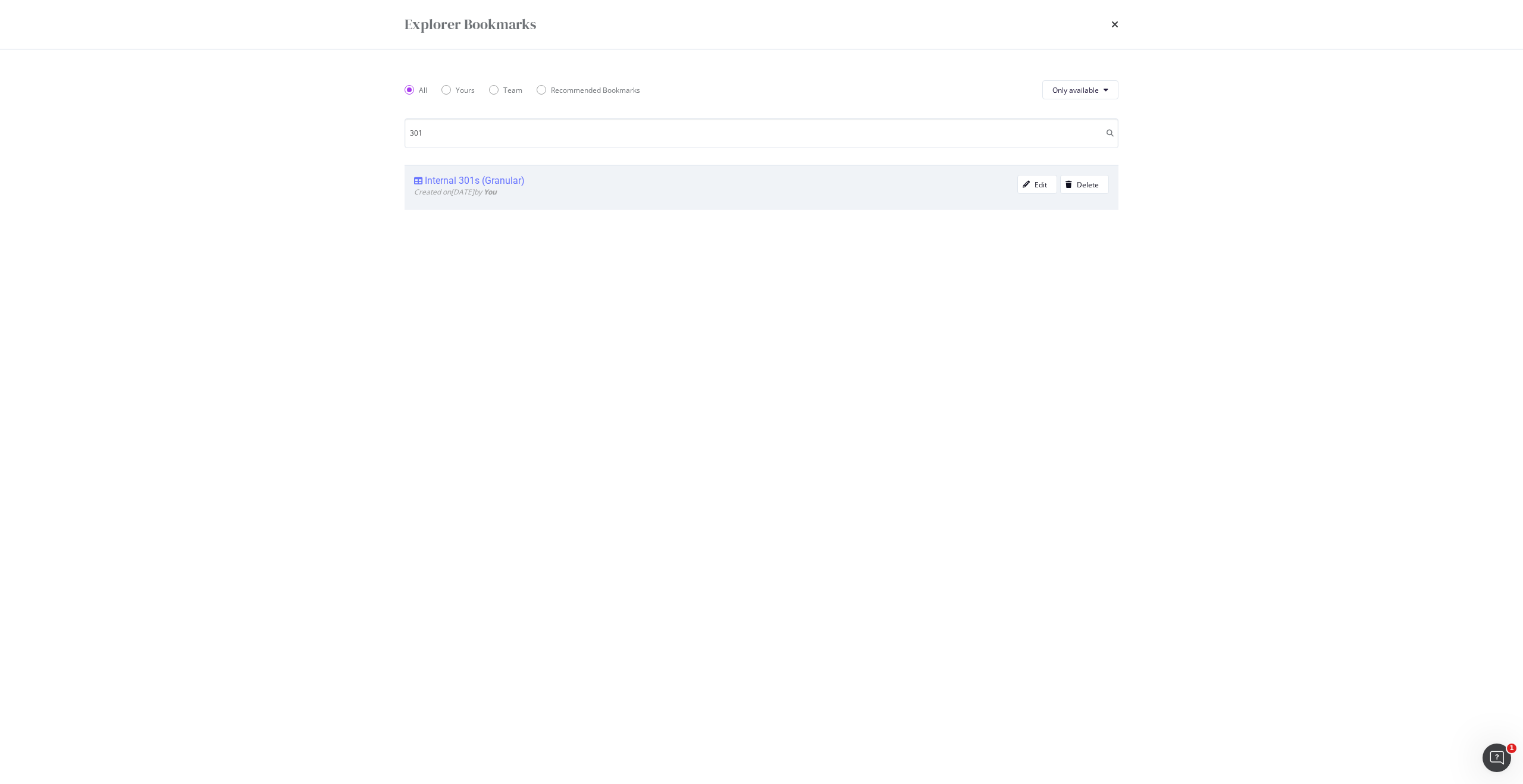
type input "301"
click at [496, 182] on div "Internal 301s (Granular)" at bounding box center [475, 180] width 100 height 12
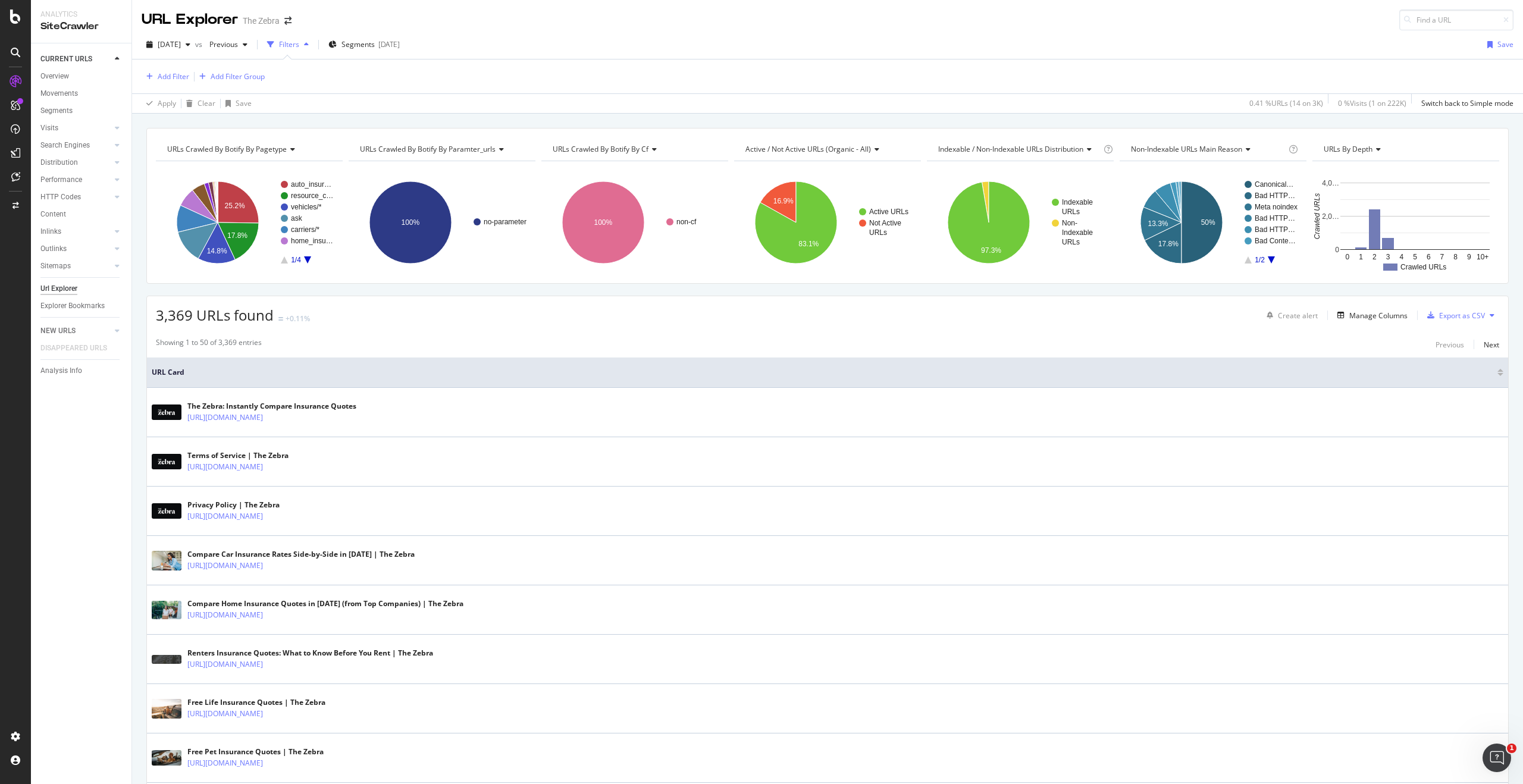
click at [59, 289] on div "Url Explorer" at bounding box center [59, 289] width 37 height 12
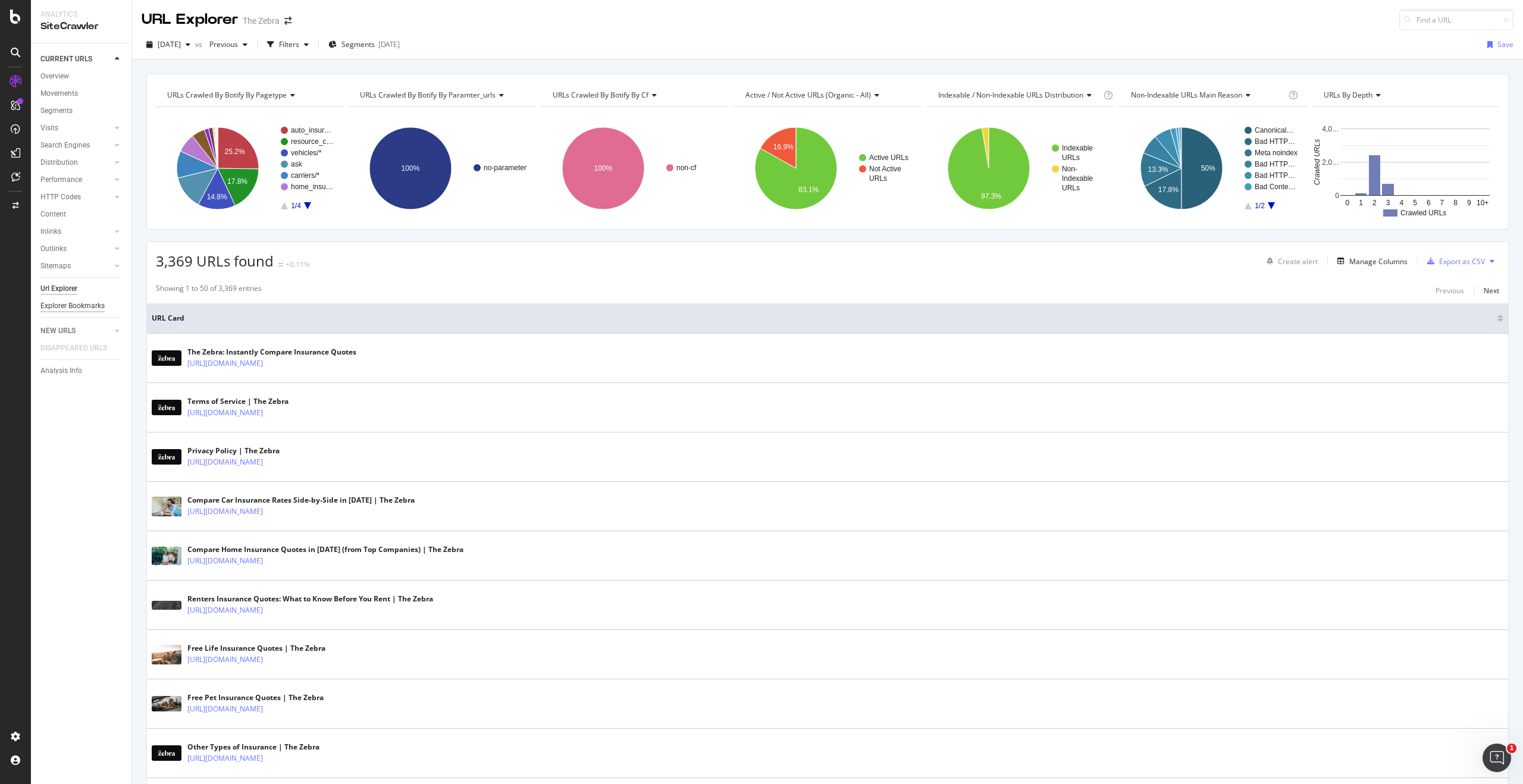
click at [78, 309] on div "Explorer Bookmarks" at bounding box center [73, 306] width 64 height 12
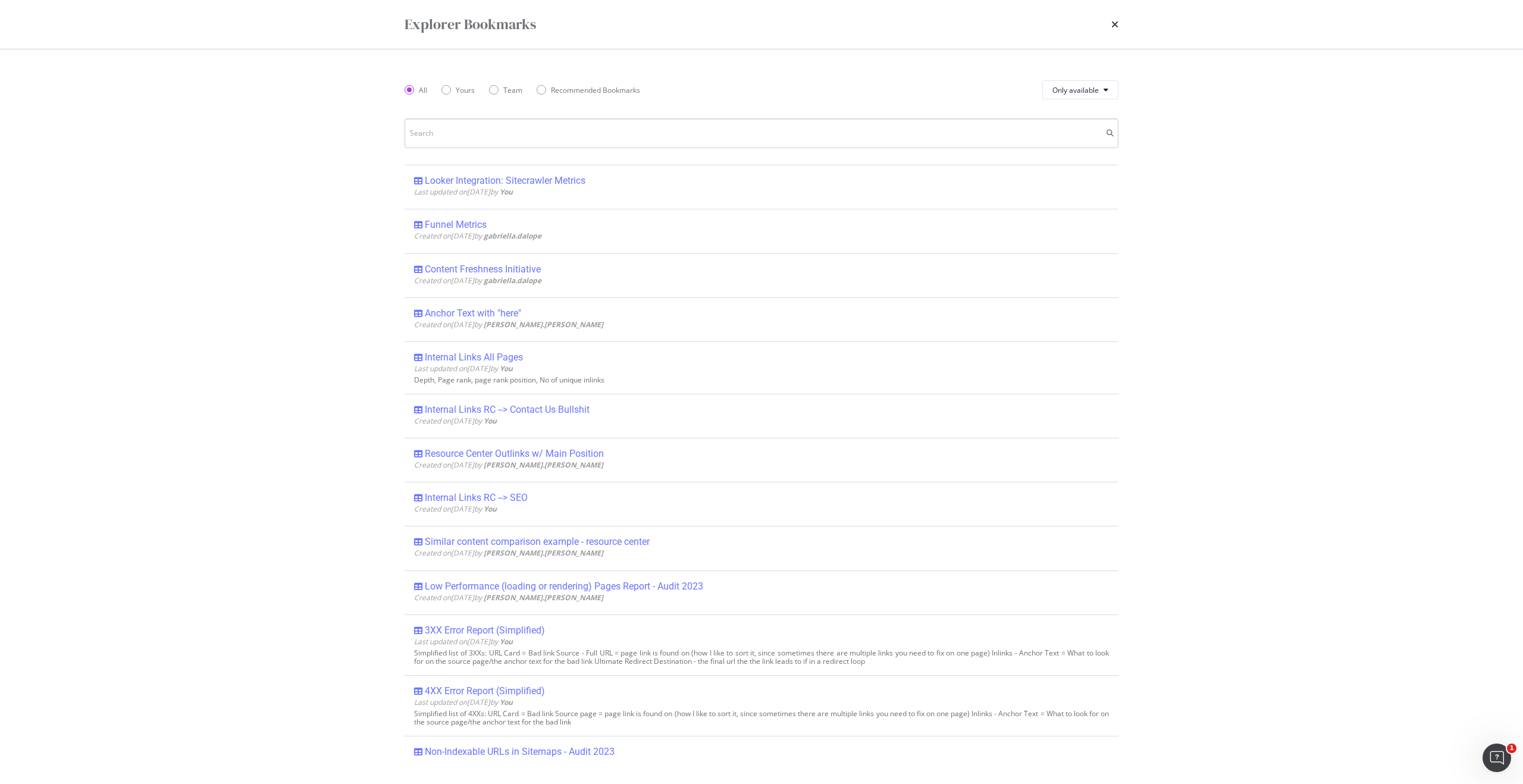
click at [591, 126] on input "modal" at bounding box center [762, 133] width 714 height 30
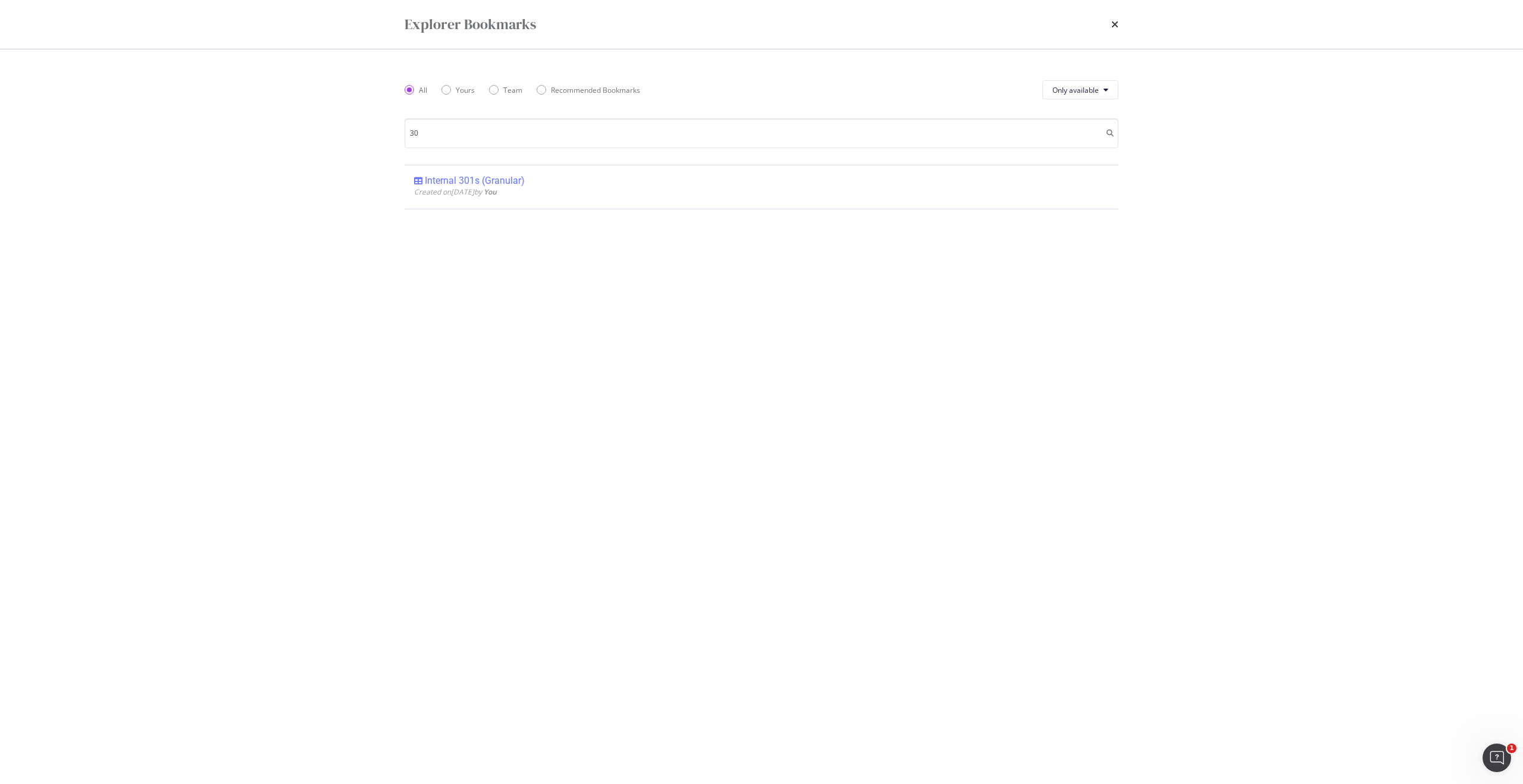
type input "3"
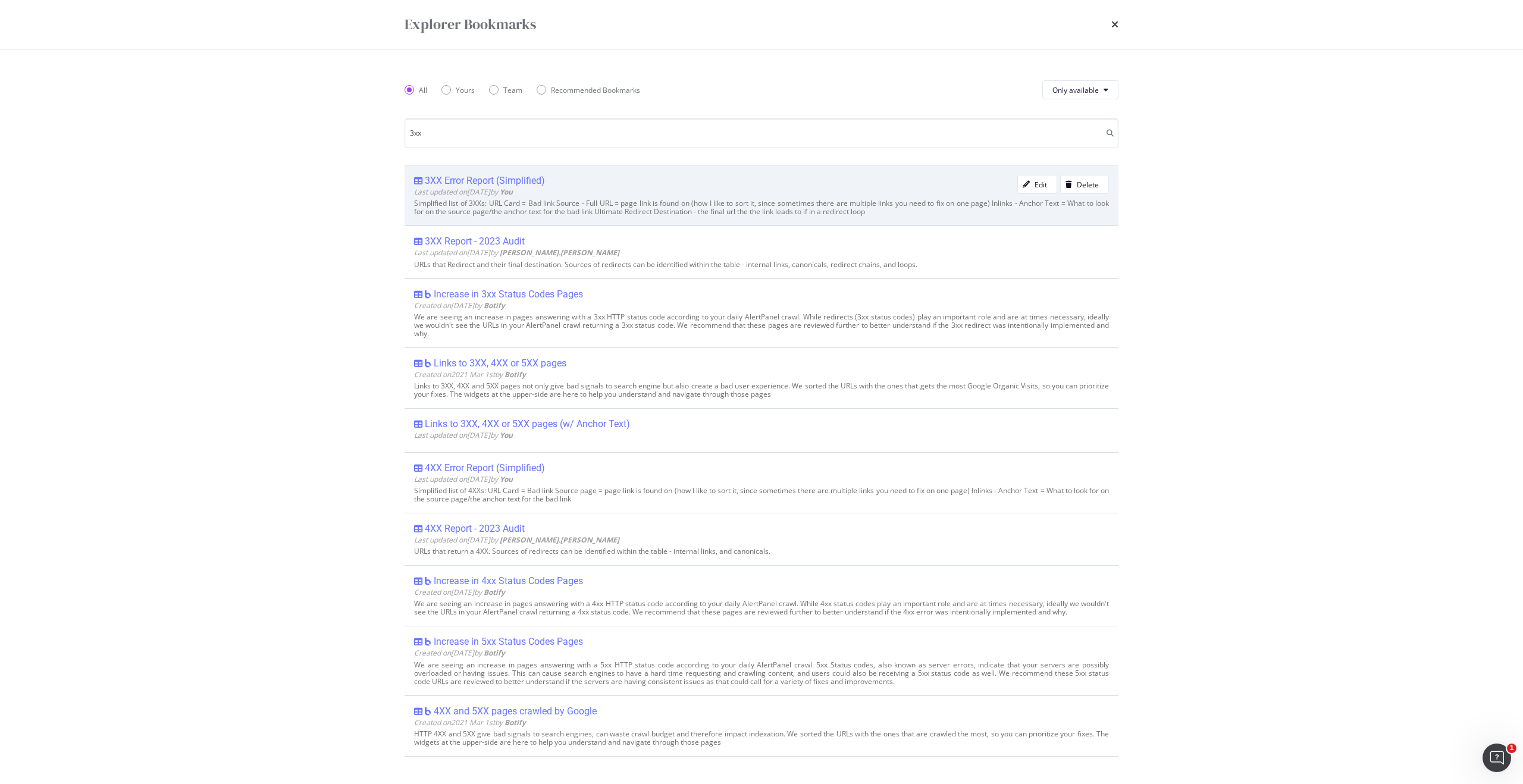
type input "3xx"
click at [505, 181] on div "3XX Error Report (Simplified)" at bounding box center [485, 180] width 120 height 12
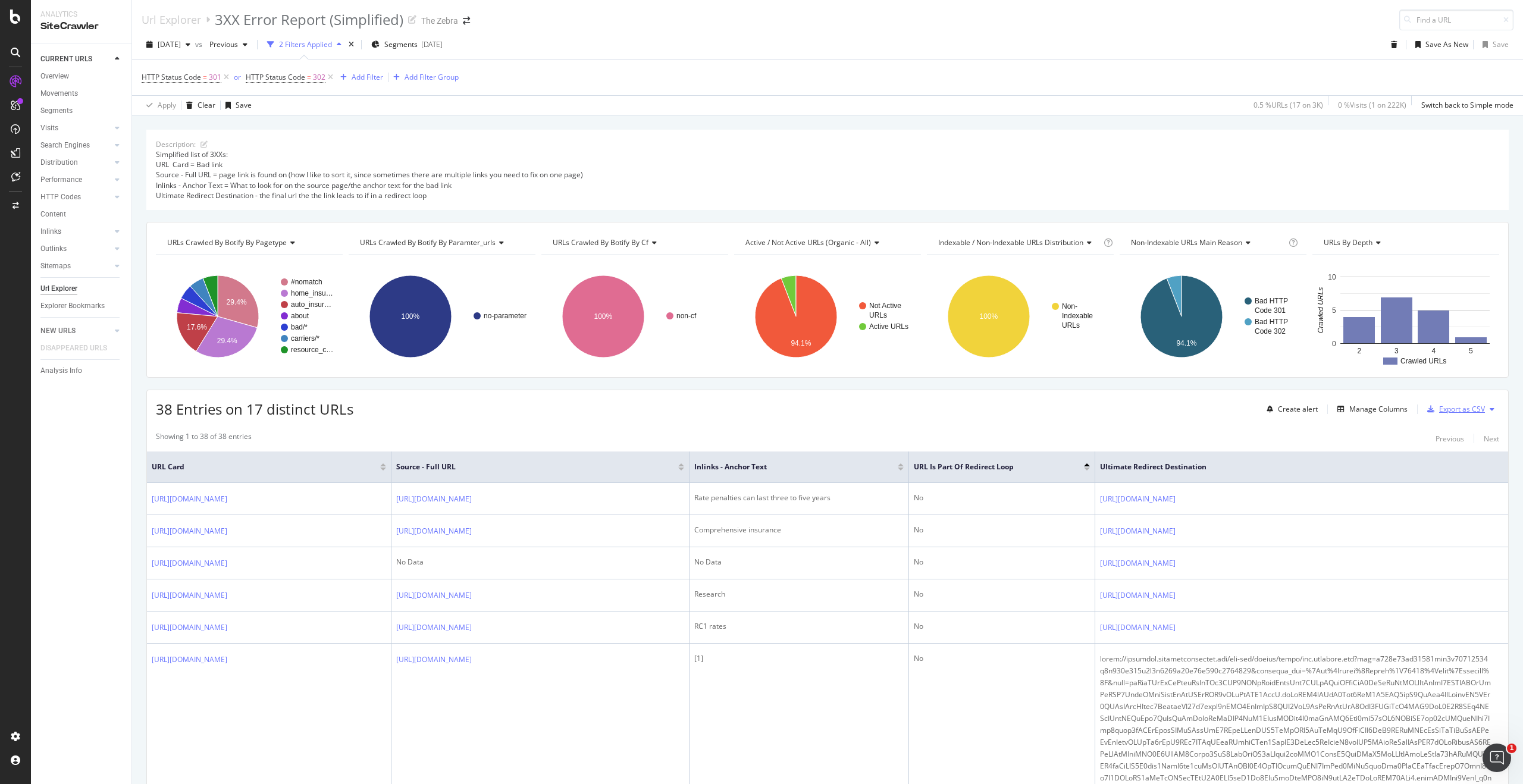
click at [1454, 413] on div "Export as CSV" at bounding box center [1462, 409] width 46 height 10
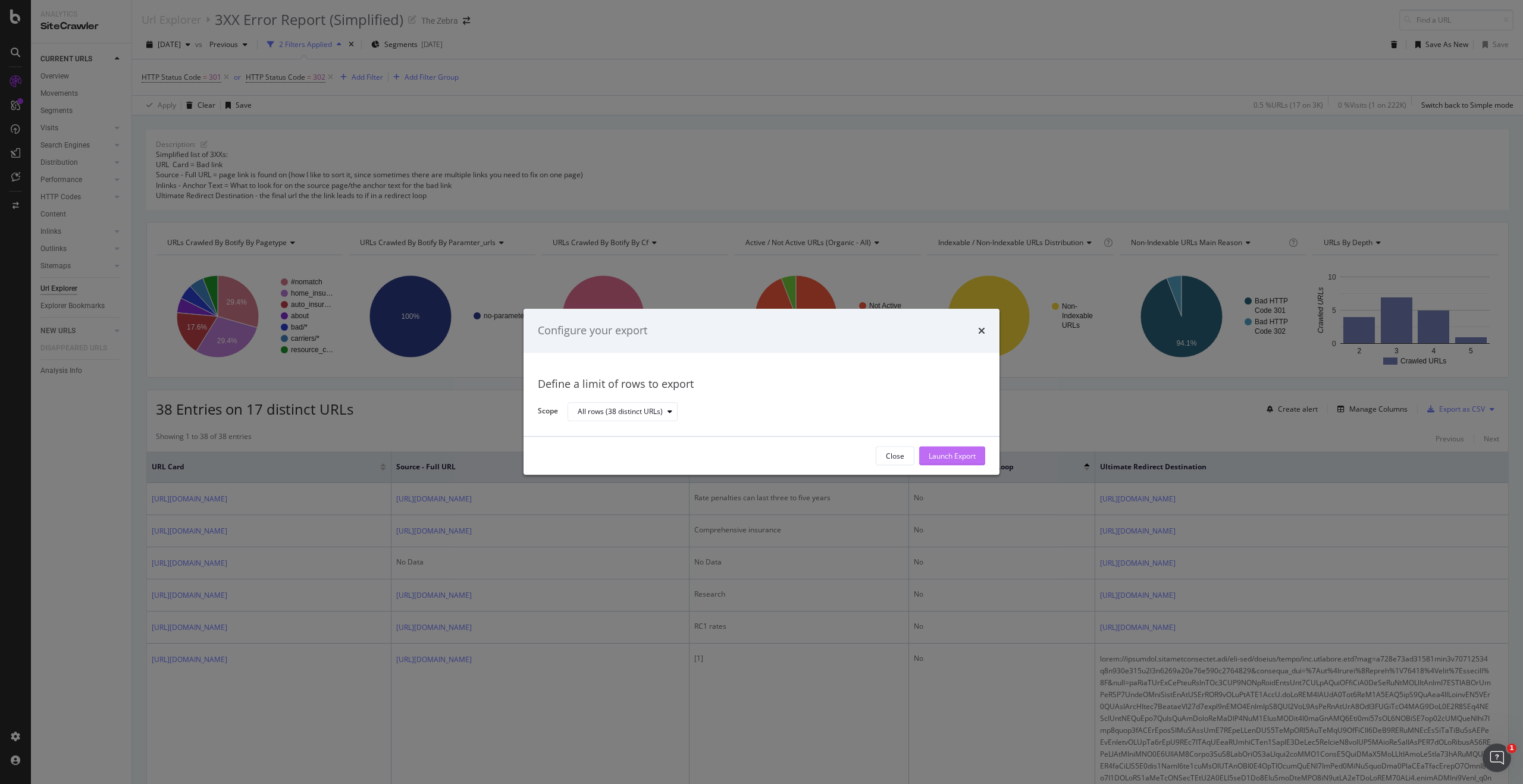
click at [962, 456] on div "Launch Export" at bounding box center [952, 456] width 47 height 10
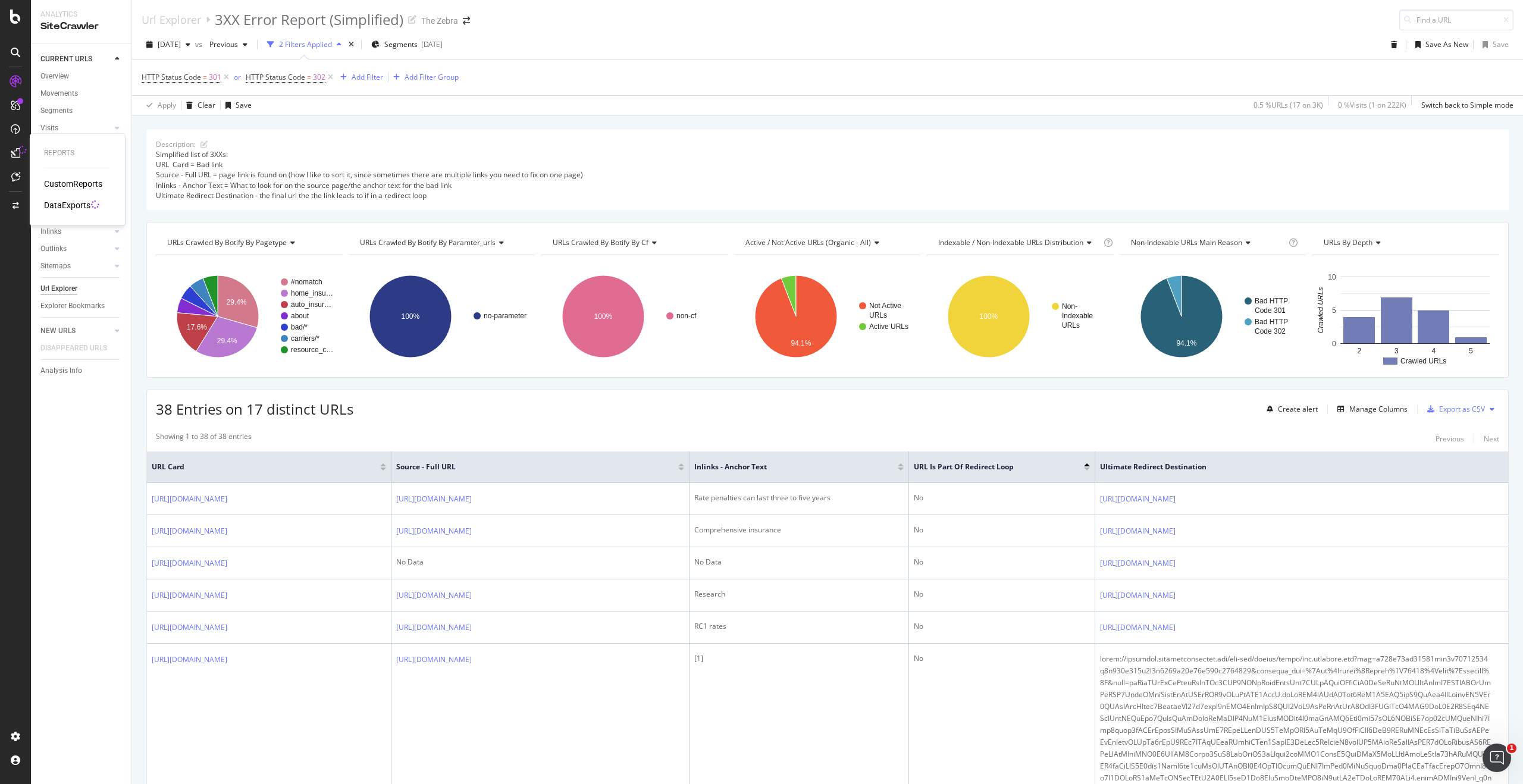
click at [48, 198] on div "CustomReports DataExports" at bounding box center [77, 195] width 67 height 33
click at [54, 206] on div "DataExports" at bounding box center [67, 205] width 46 height 12
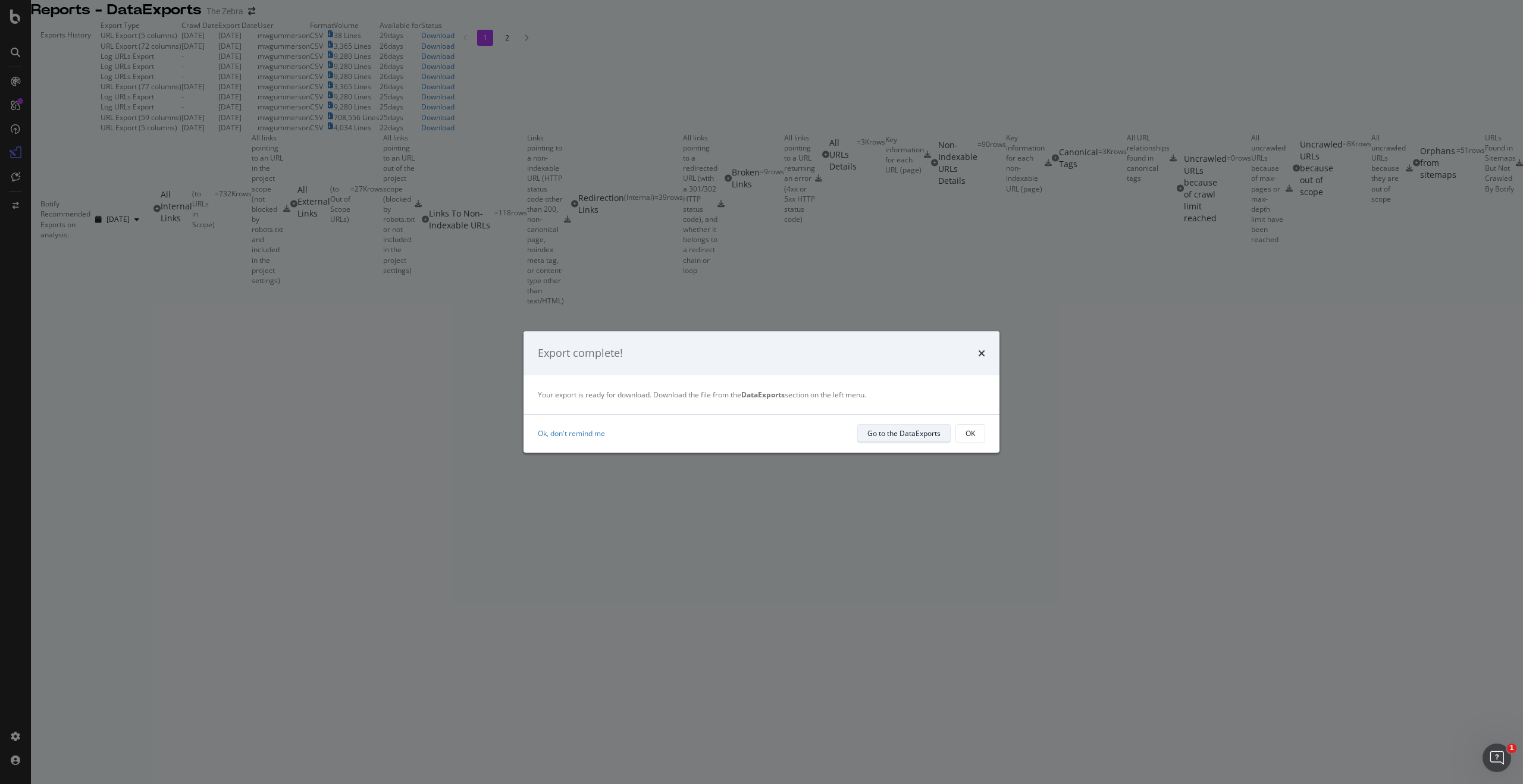
click at [871, 433] on div "Go to the DataExports" at bounding box center [904, 433] width 73 height 10
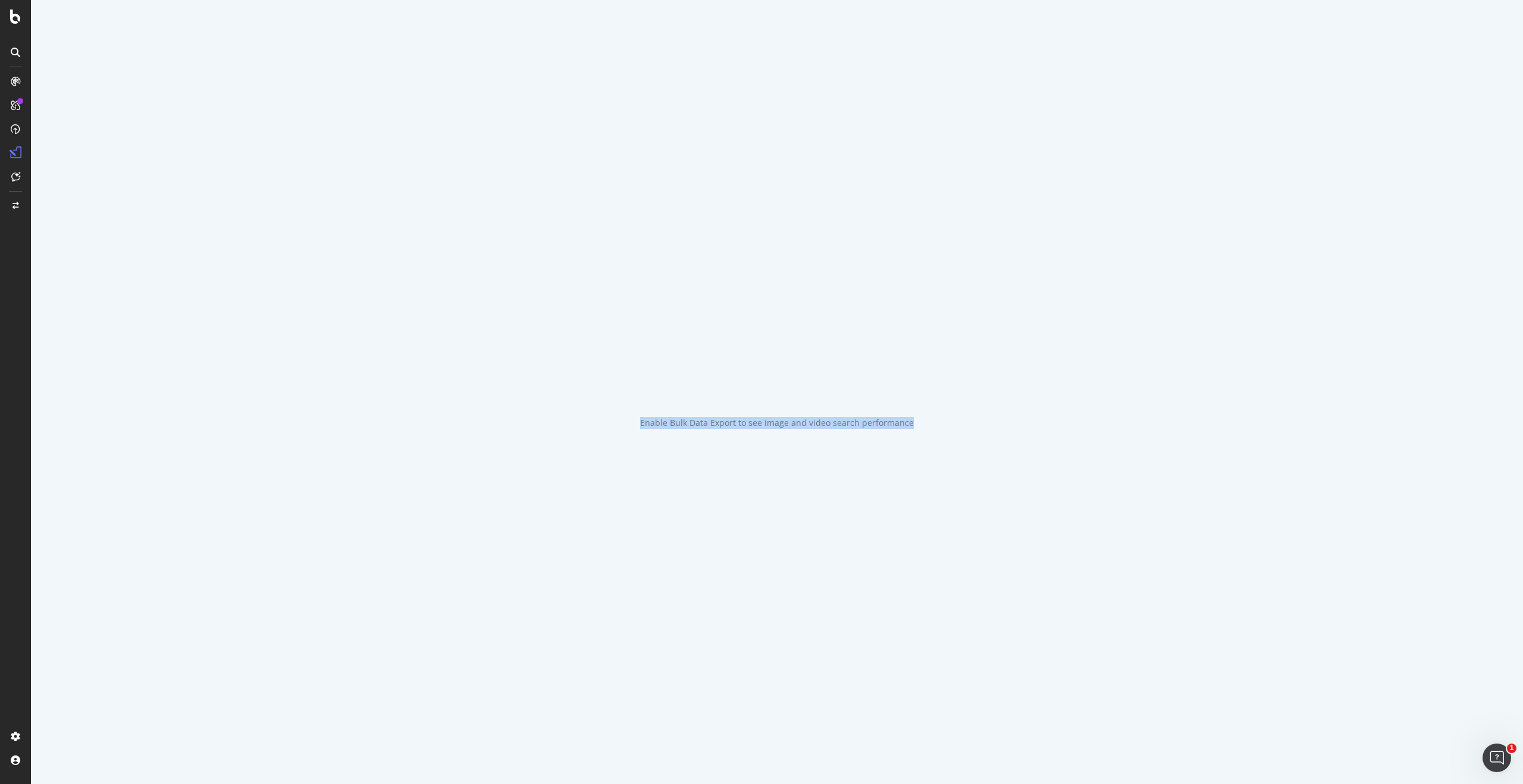
click at [871, 433] on div "Enable Bulk Data Export to see image and video search performance" at bounding box center [777, 392] width 1492 height 784
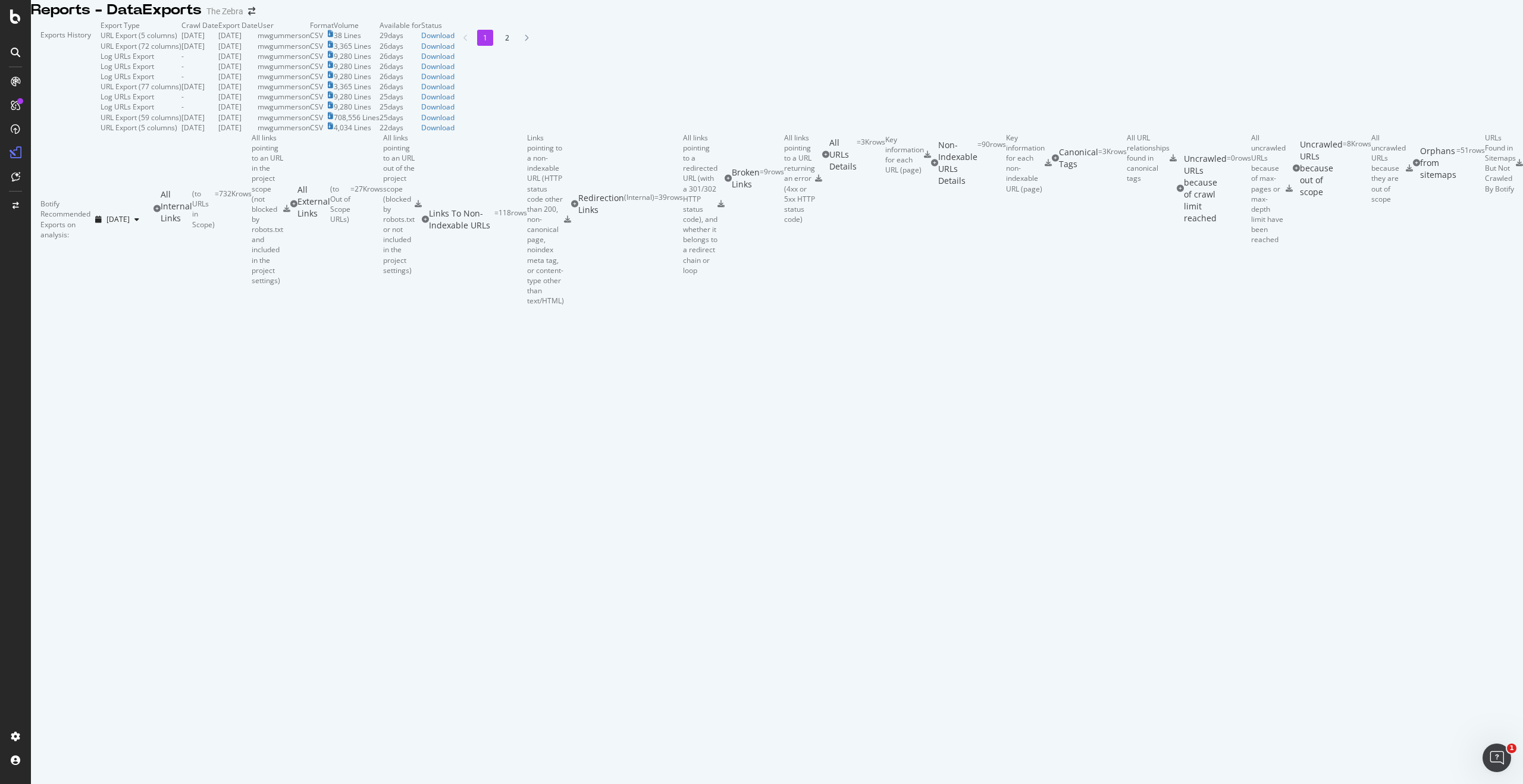
click at [153, 305] on div "Botify Recommended Exports on analysis: 2025 Sep. 16th" at bounding box center [92, 219] width 123 height 173
